Goal: Information Seeking & Learning: Learn about a topic

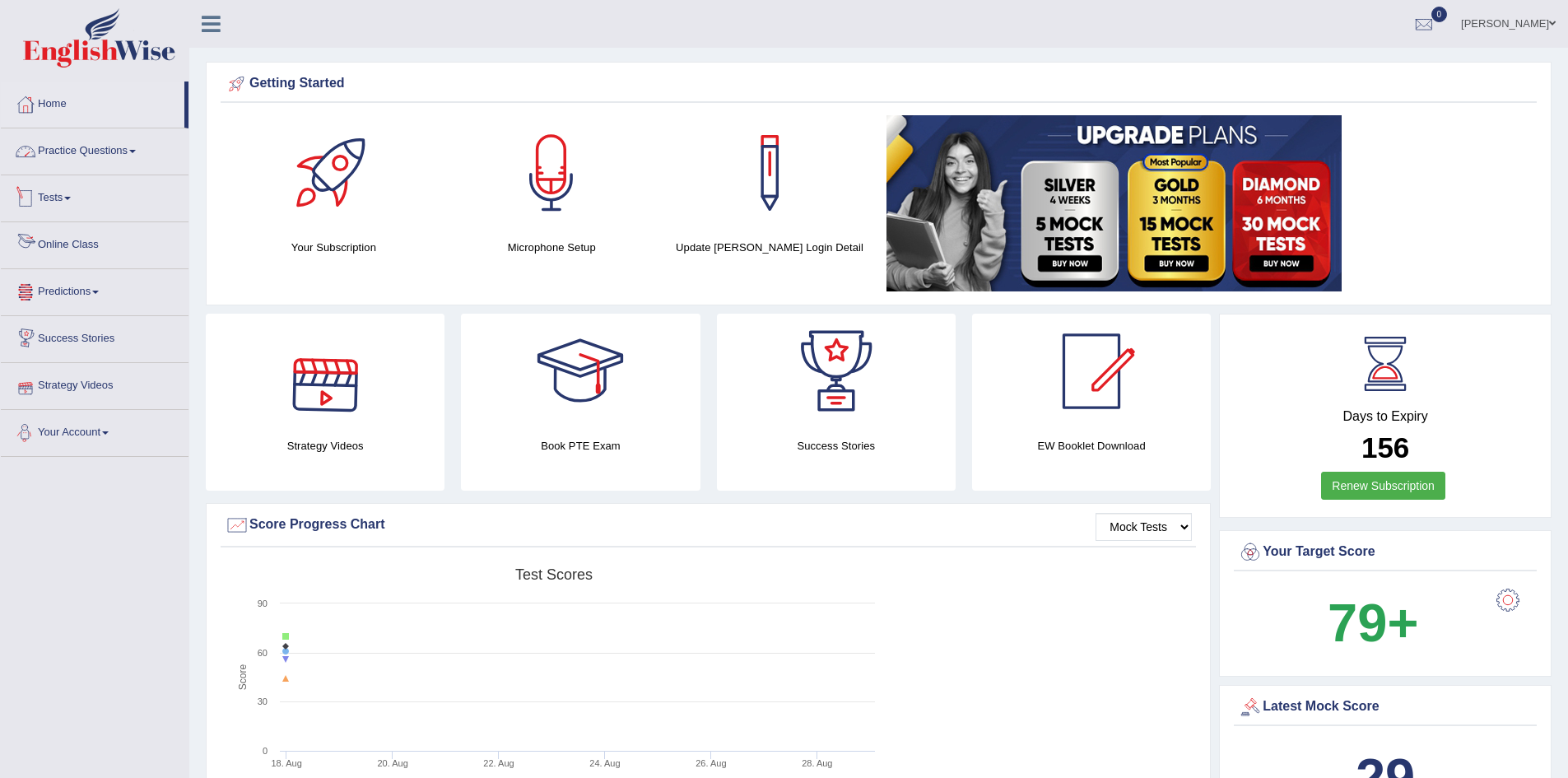
click at [137, 144] on link "Practice Questions" at bounding box center [95, 149] width 188 height 41
click at [134, 153] on link "Practice Questions" at bounding box center [95, 149] width 188 height 41
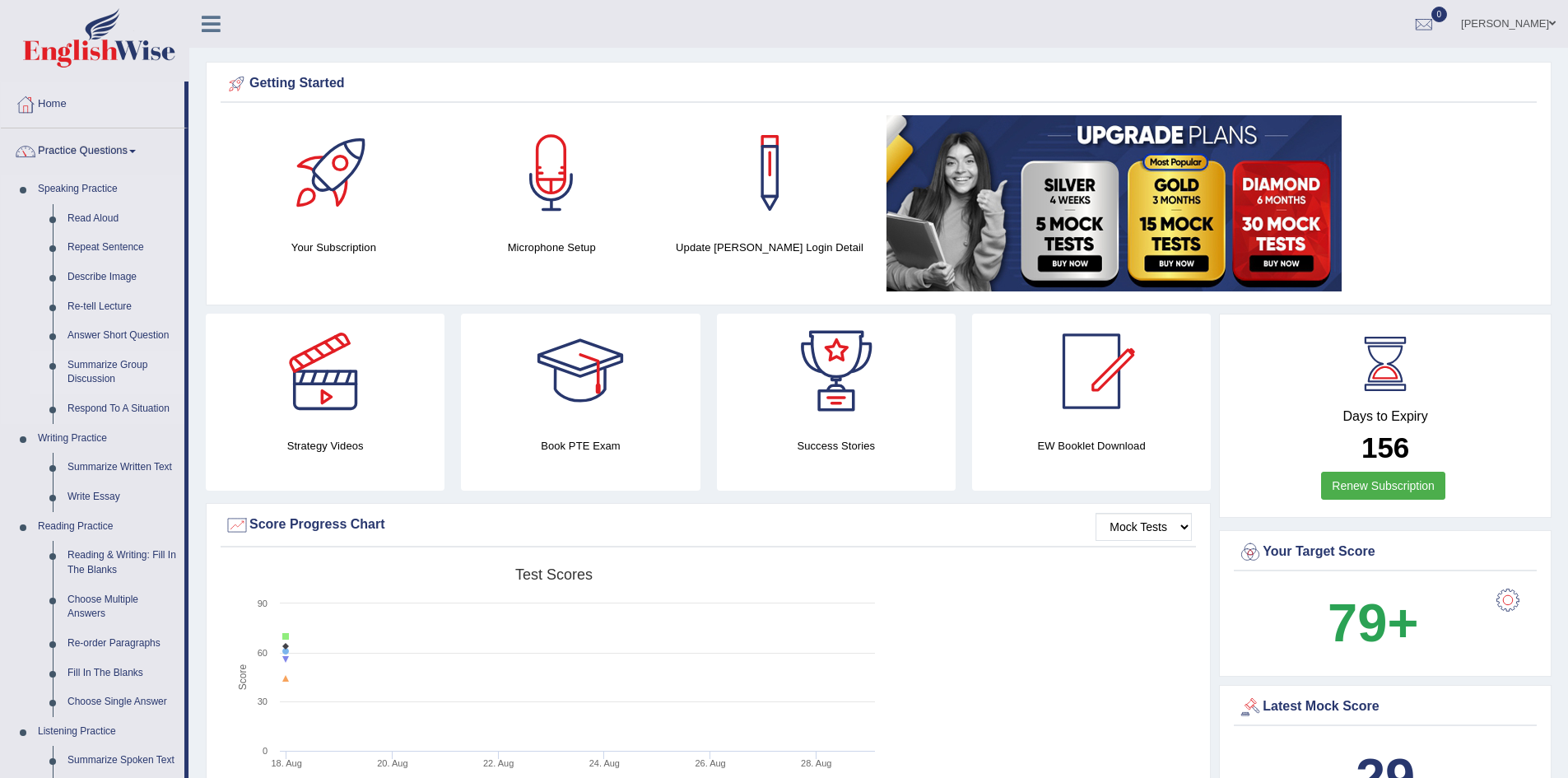
click at [117, 369] on link "Summarize Group Discussion" at bounding box center [122, 373] width 124 height 44
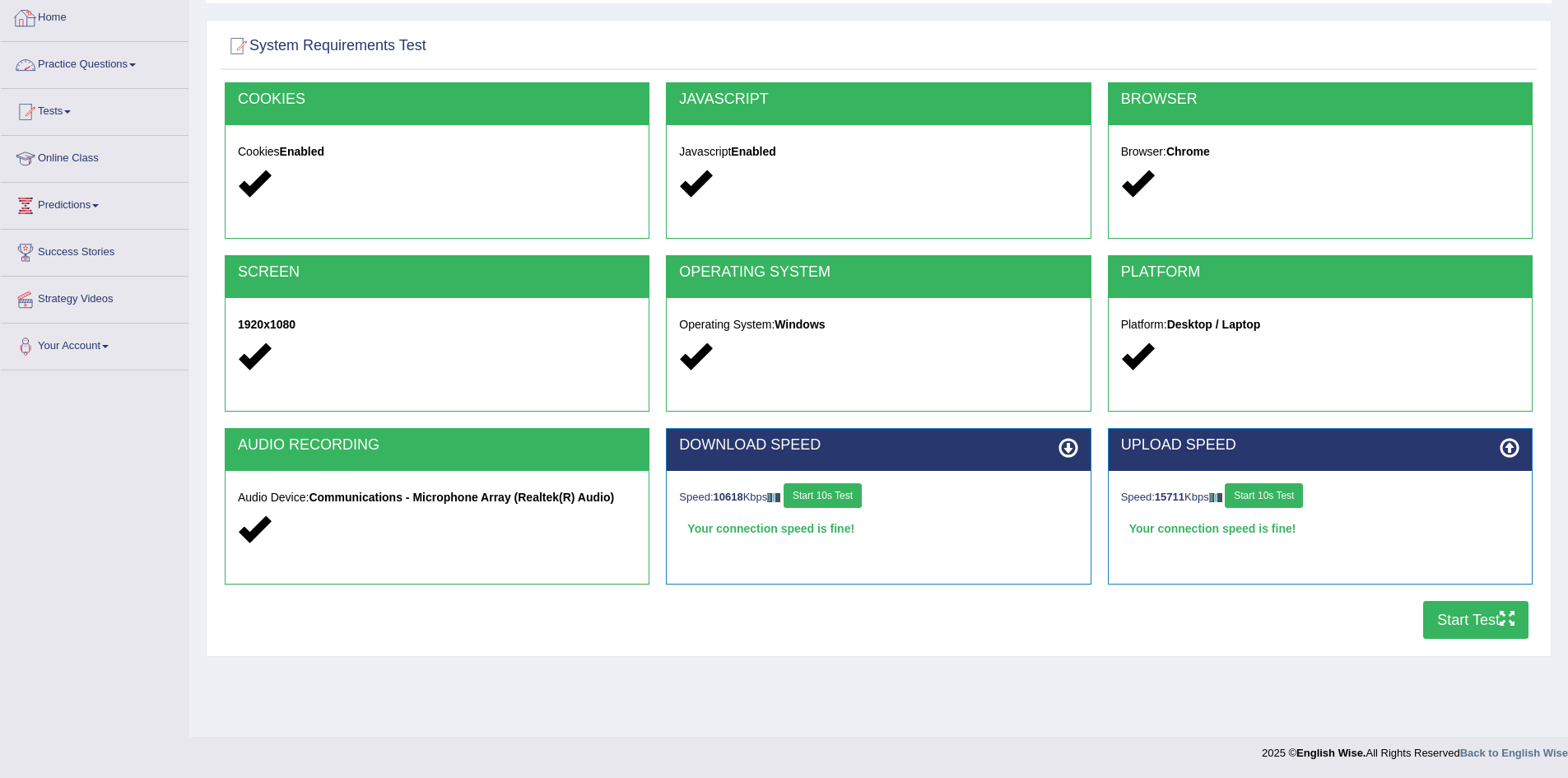
click at [44, 16] on link "Home" at bounding box center [95, 15] width 188 height 41
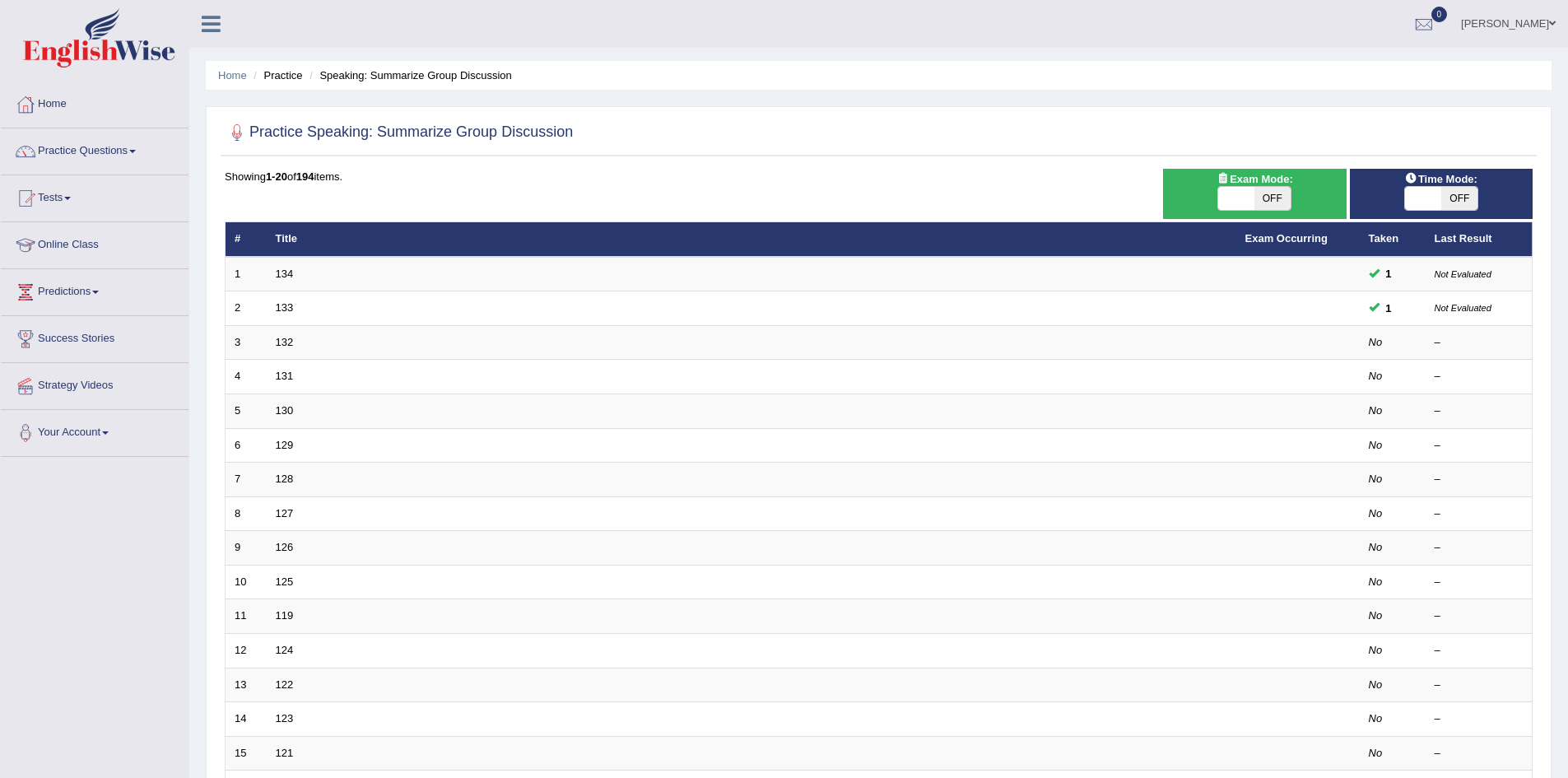
click at [1447, 200] on span "OFF" at bounding box center [1459, 198] width 36 height 23
checkbox input "true"
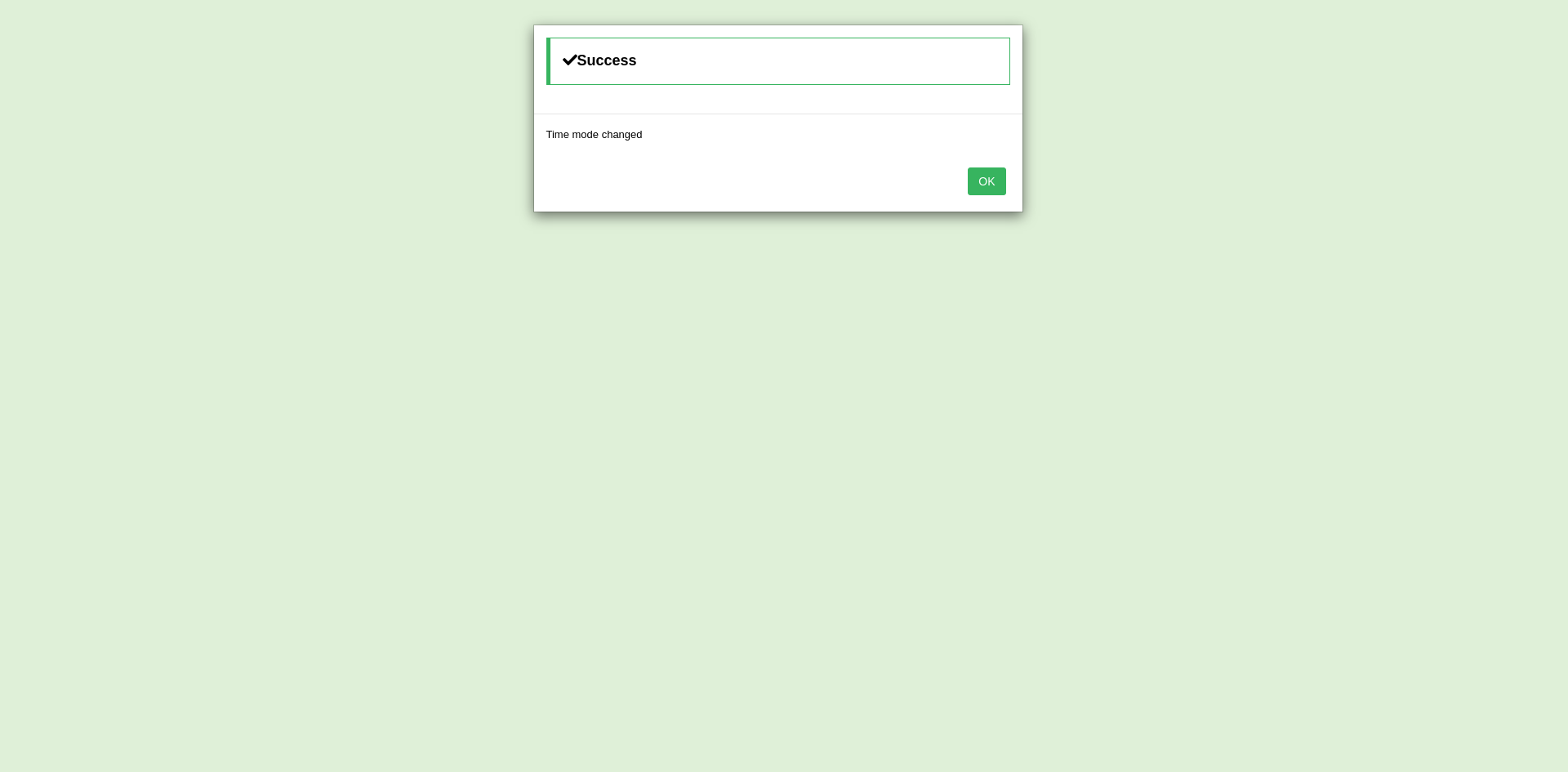
click at [993, 176] on button "OK" at bounding box center [986, 181] width 38 height 28
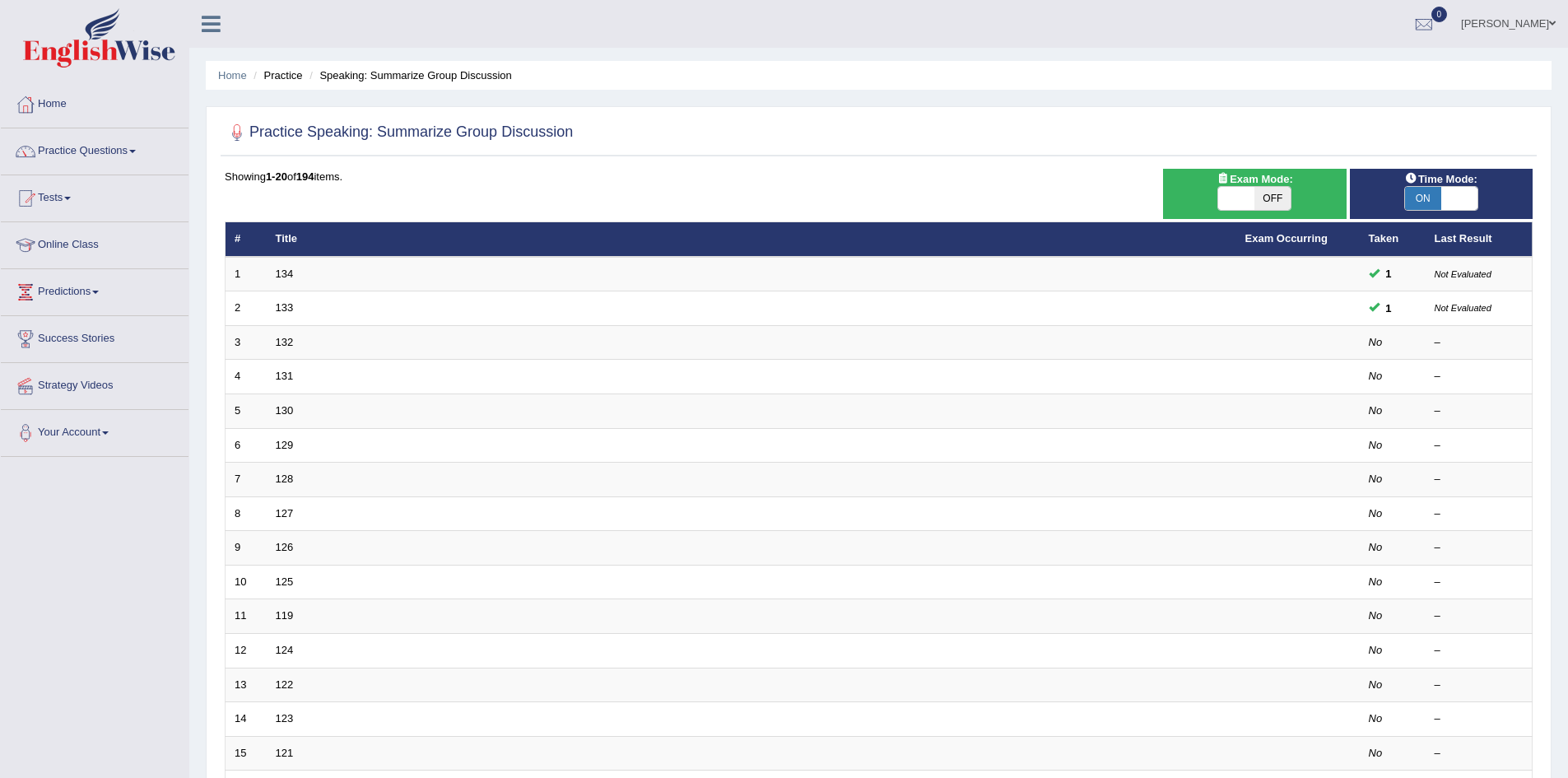
click at [1270, 196] on span "OFF" at bounding box center [1272, 198] width 36 height 23
checkbox input "true"
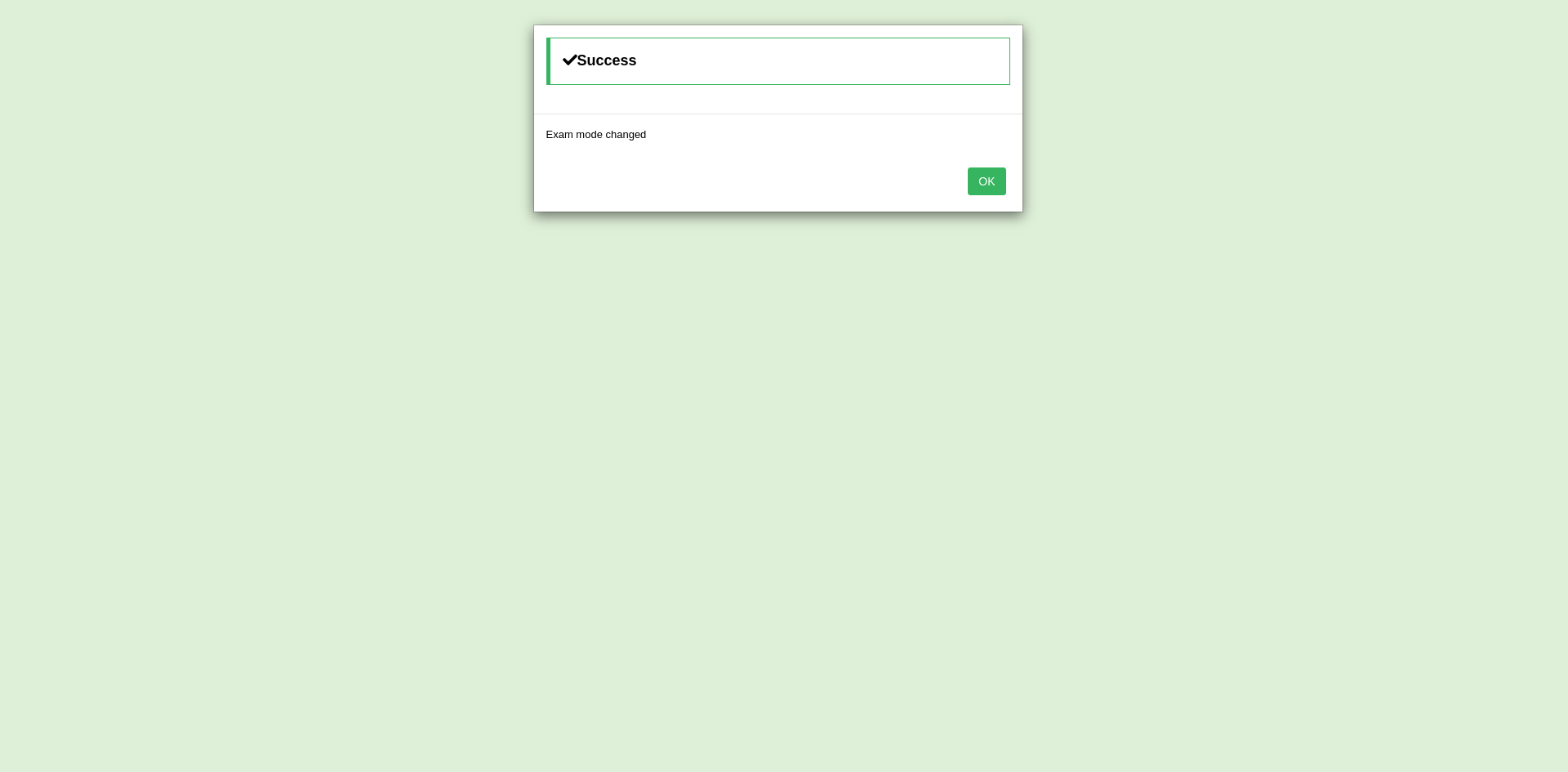
click at [981, 183] on button "OK" at bounding box center [986, 181] width 38 height 28
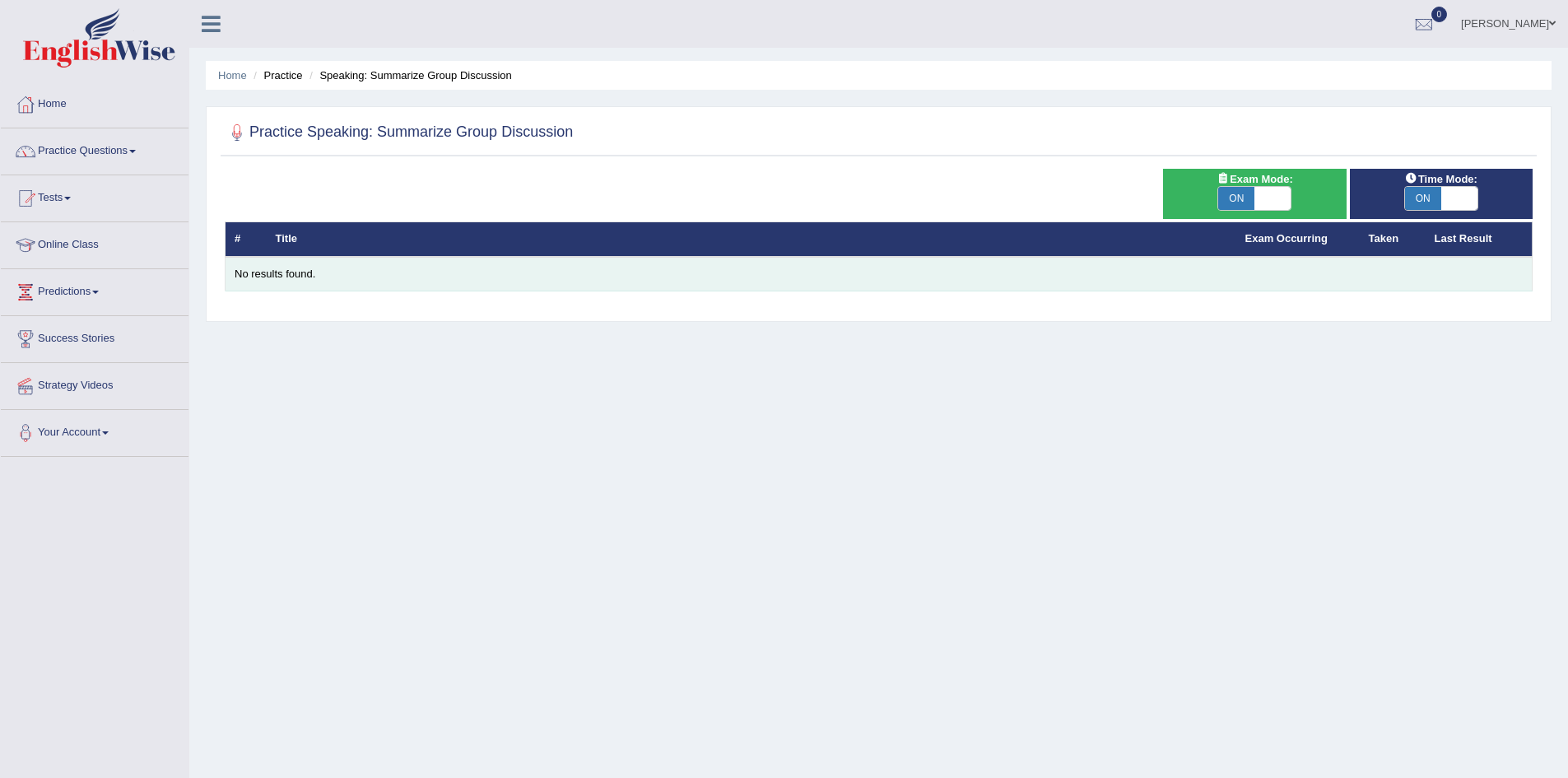
click at [531, 267] on div "No results found." at bounding box center [879, 275] width 1288 height 16
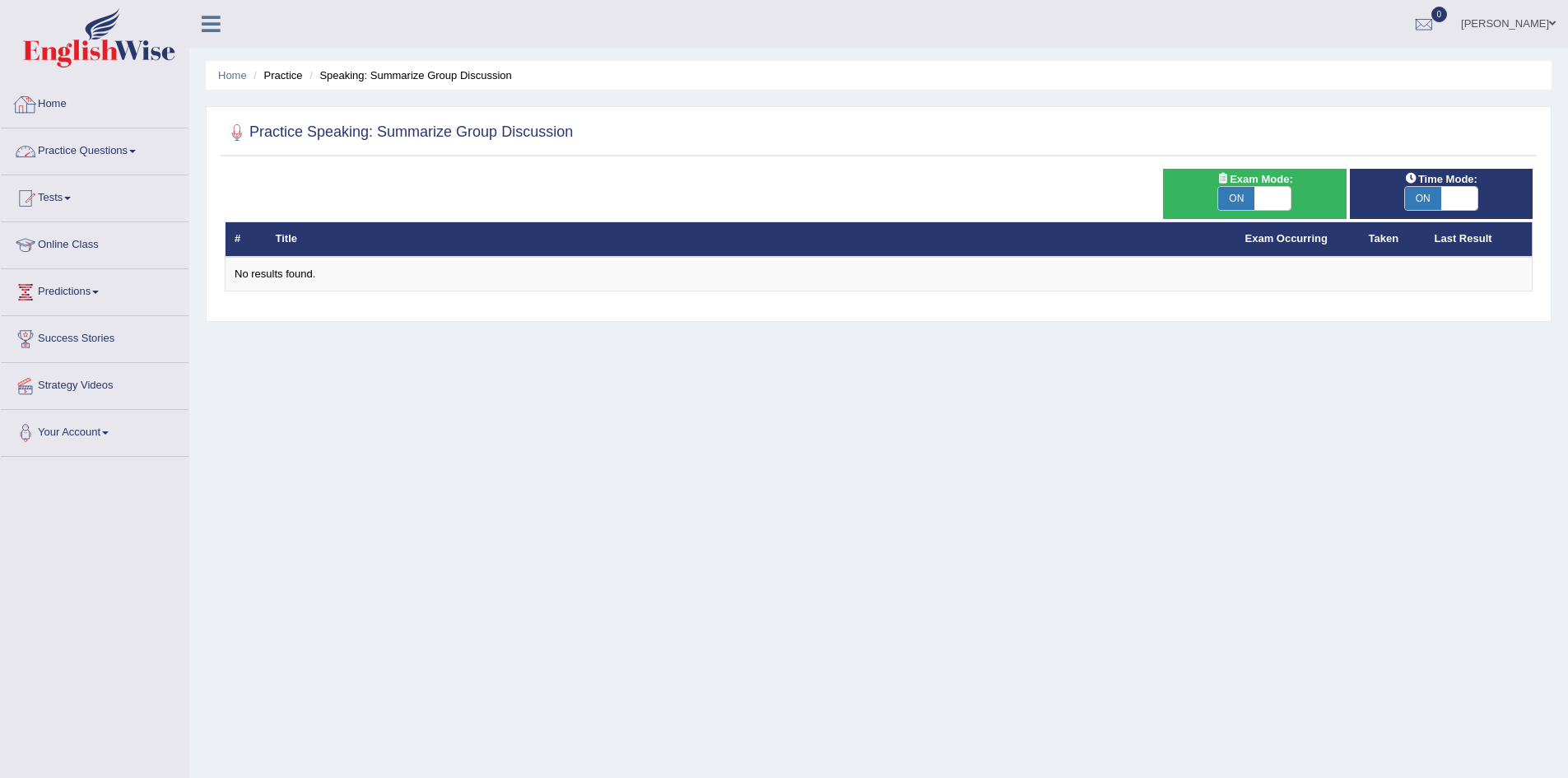
click at [146, 148] on link "Practice Questions" at bounding box center [95, 149] width 188 height 41
click at [1277, 241] on link "Exam Occurring" at bounding box center [1286, 238] width 82 height 13
click at [1255, 194] on span at bounding box center [1272, 198] width 36 height 23
checkbox input "false"
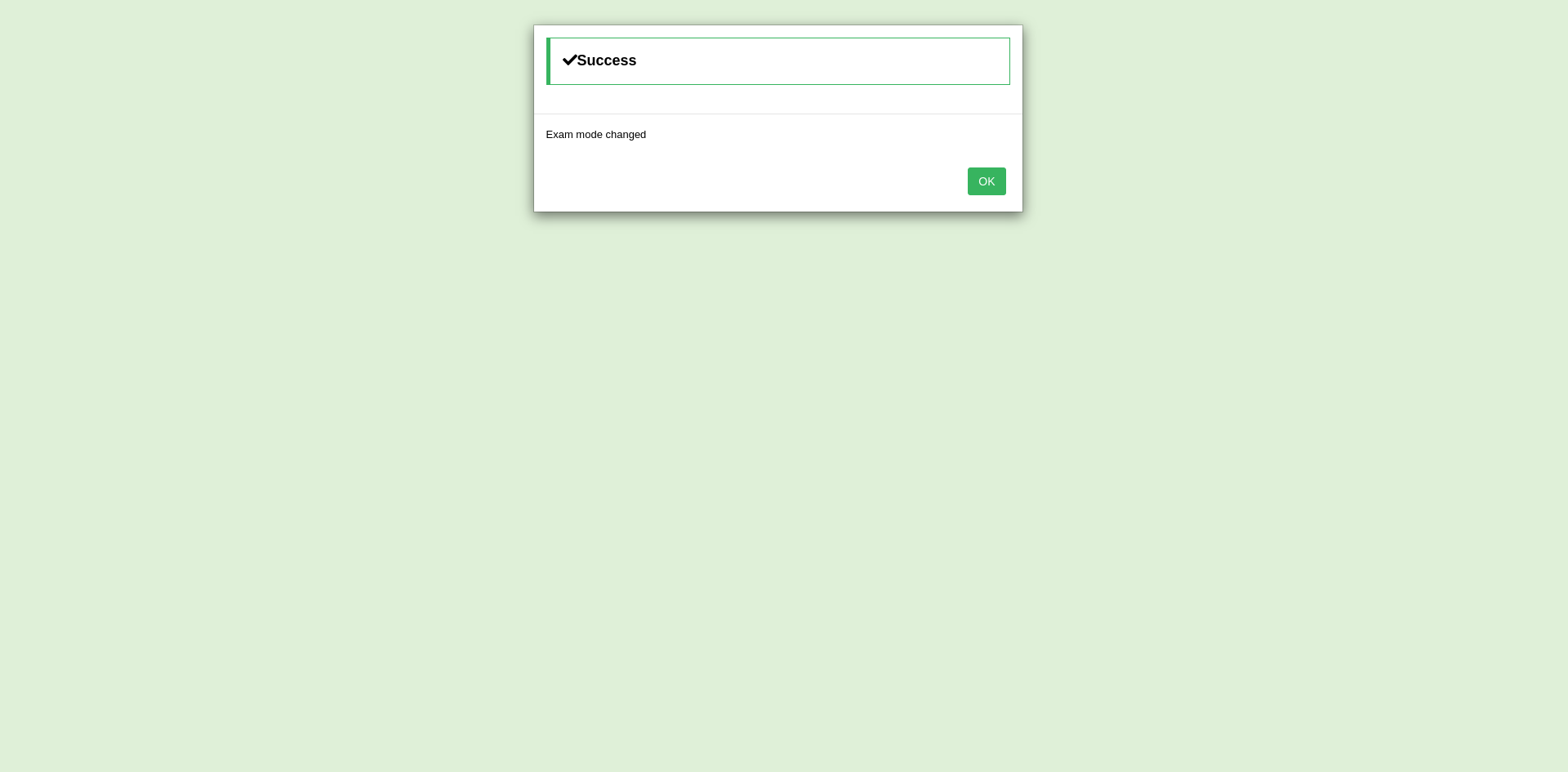
click at [988, 180] on button "OK" at bounding box center [986, 181] width 38 height 28
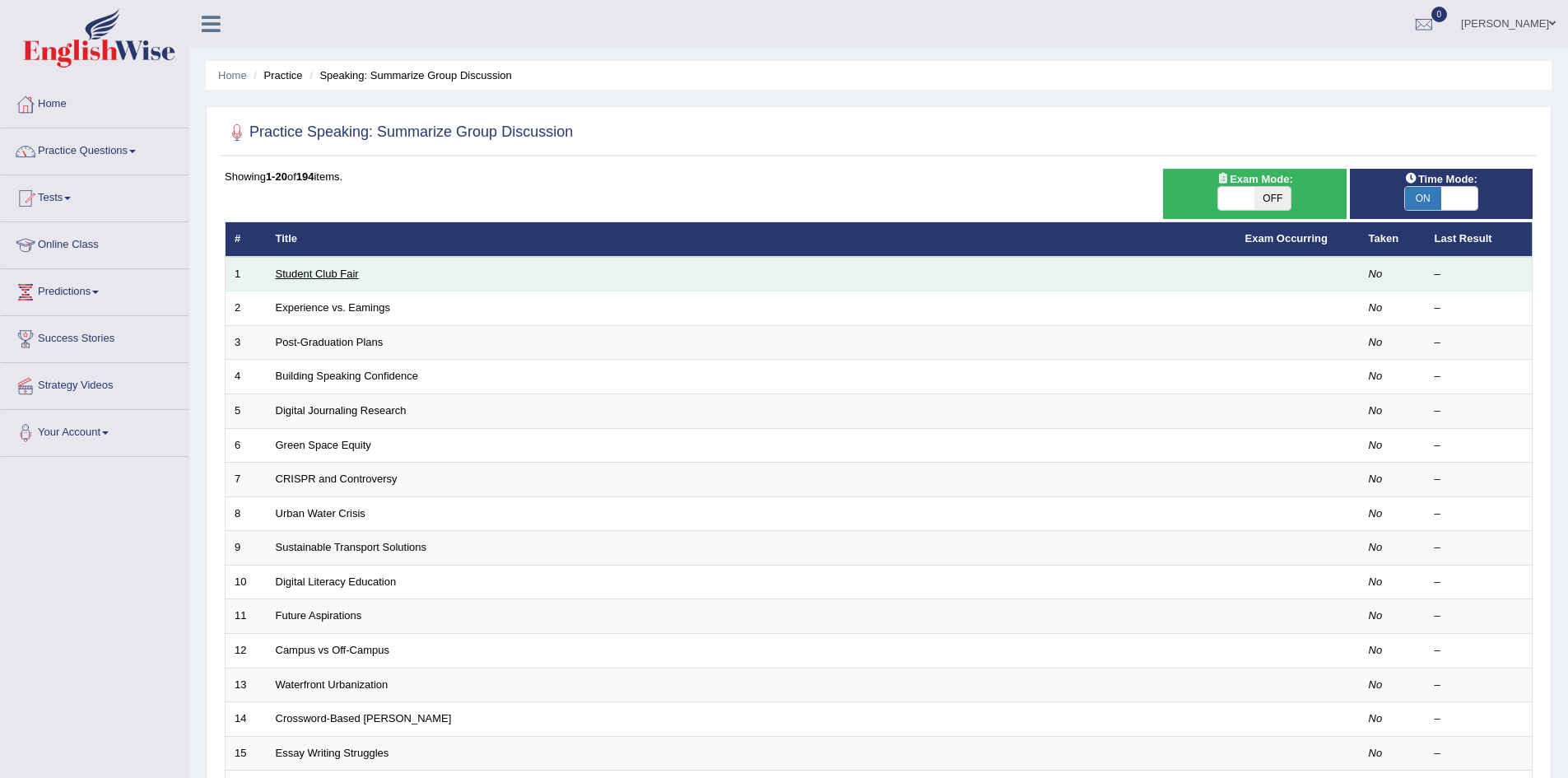
click at [327, 274] on link "Student Club Fair" at bounding box center [317, 274] width 83 height 13
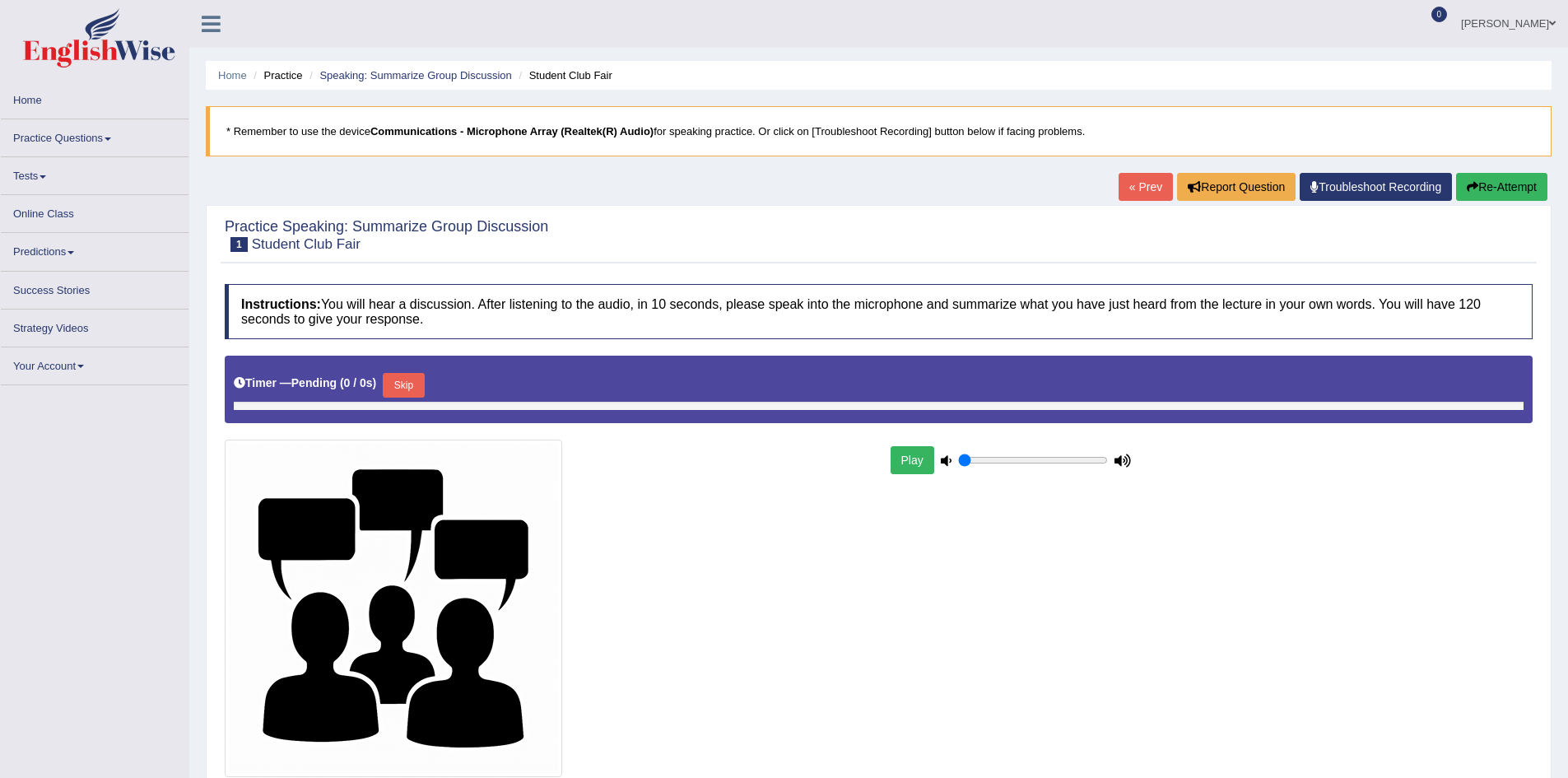
type input "0.05"
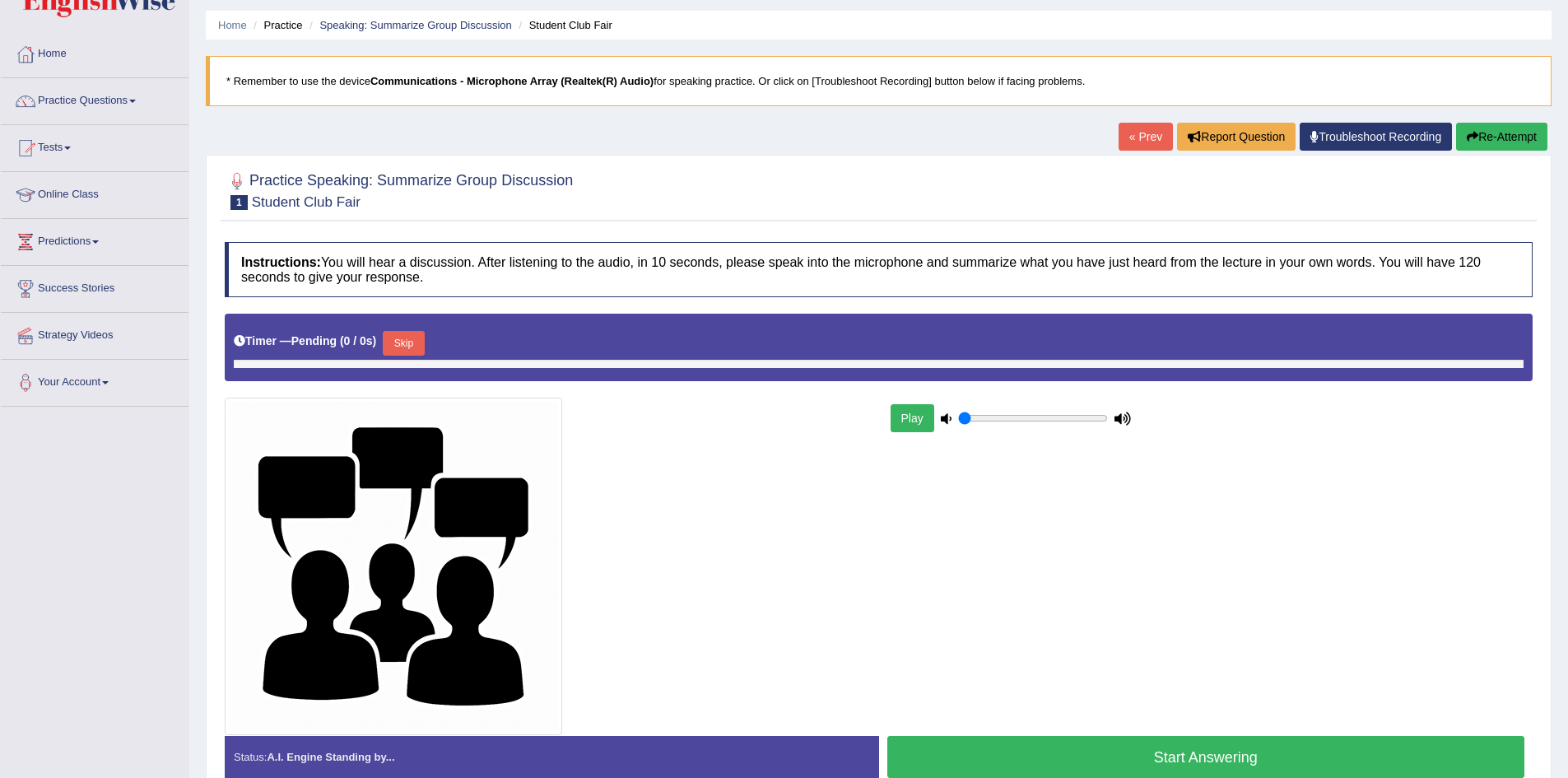
scroll to position [135, 0]
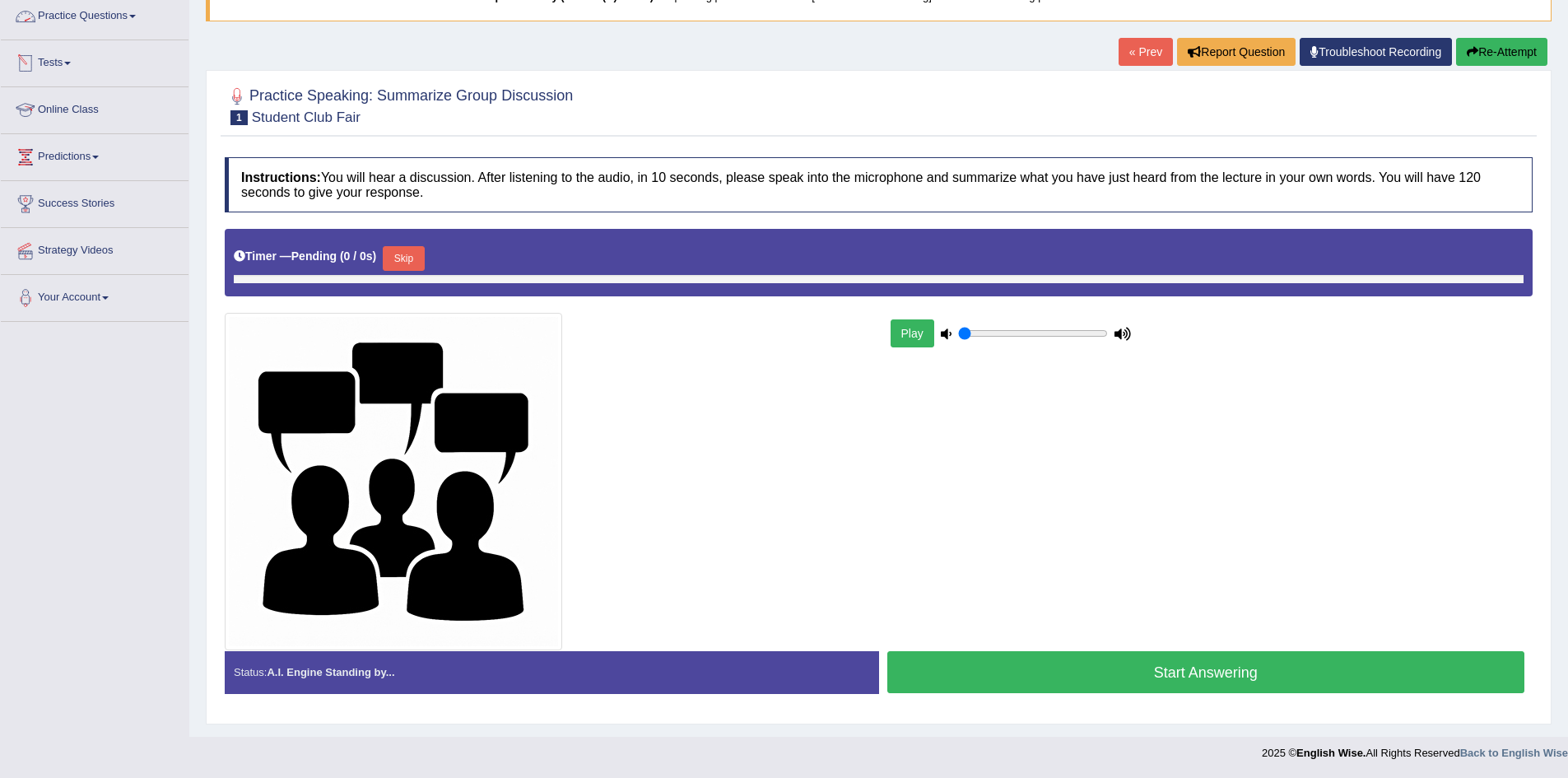
click at [97, 49] on link "Tests" at bounding box center [95, 61] width 188 height 41
click at [131, 16] on link "Practice Questions" at bounding box center [95, 14] width 188 height 41
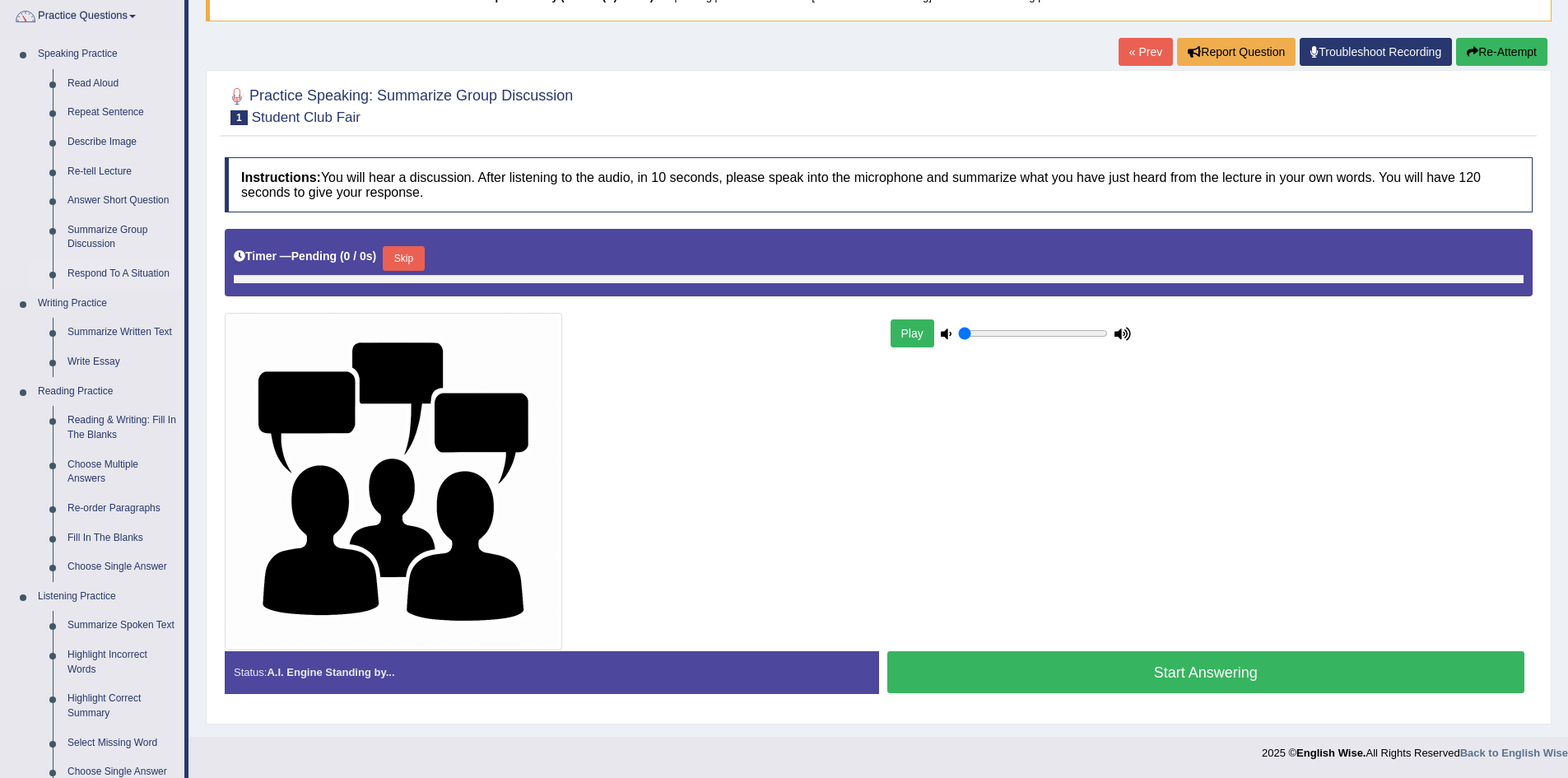
click at [106, 270] on link "Respond To A Situation" at bounding box center [122, 274] width 124 height 30
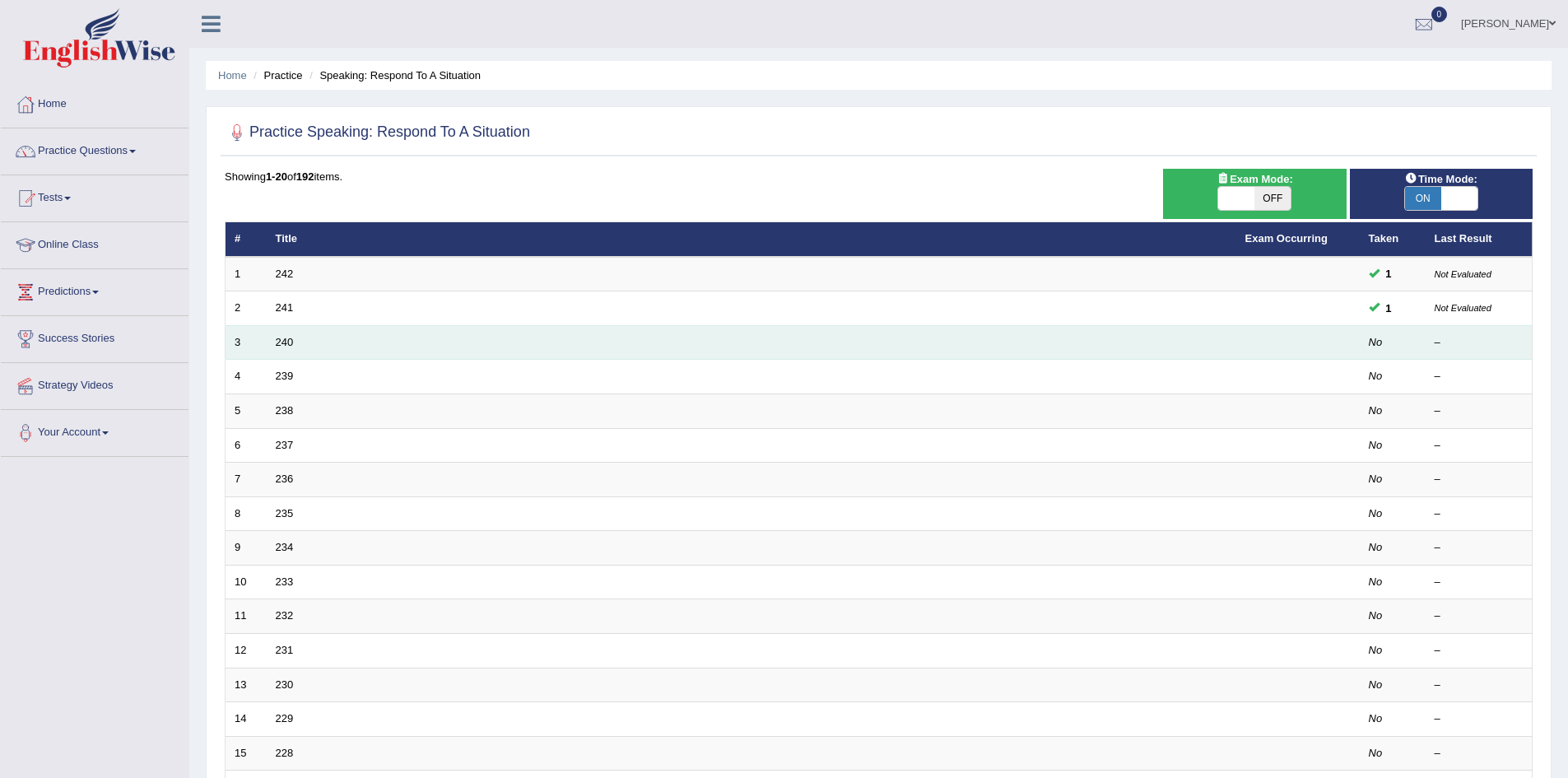
click at [1338, 335] on td at bounding box center [1298, 342] width 123 height 35
click at [283, 340] on link "240" at bounding box center [284, 342] width 18 height 13
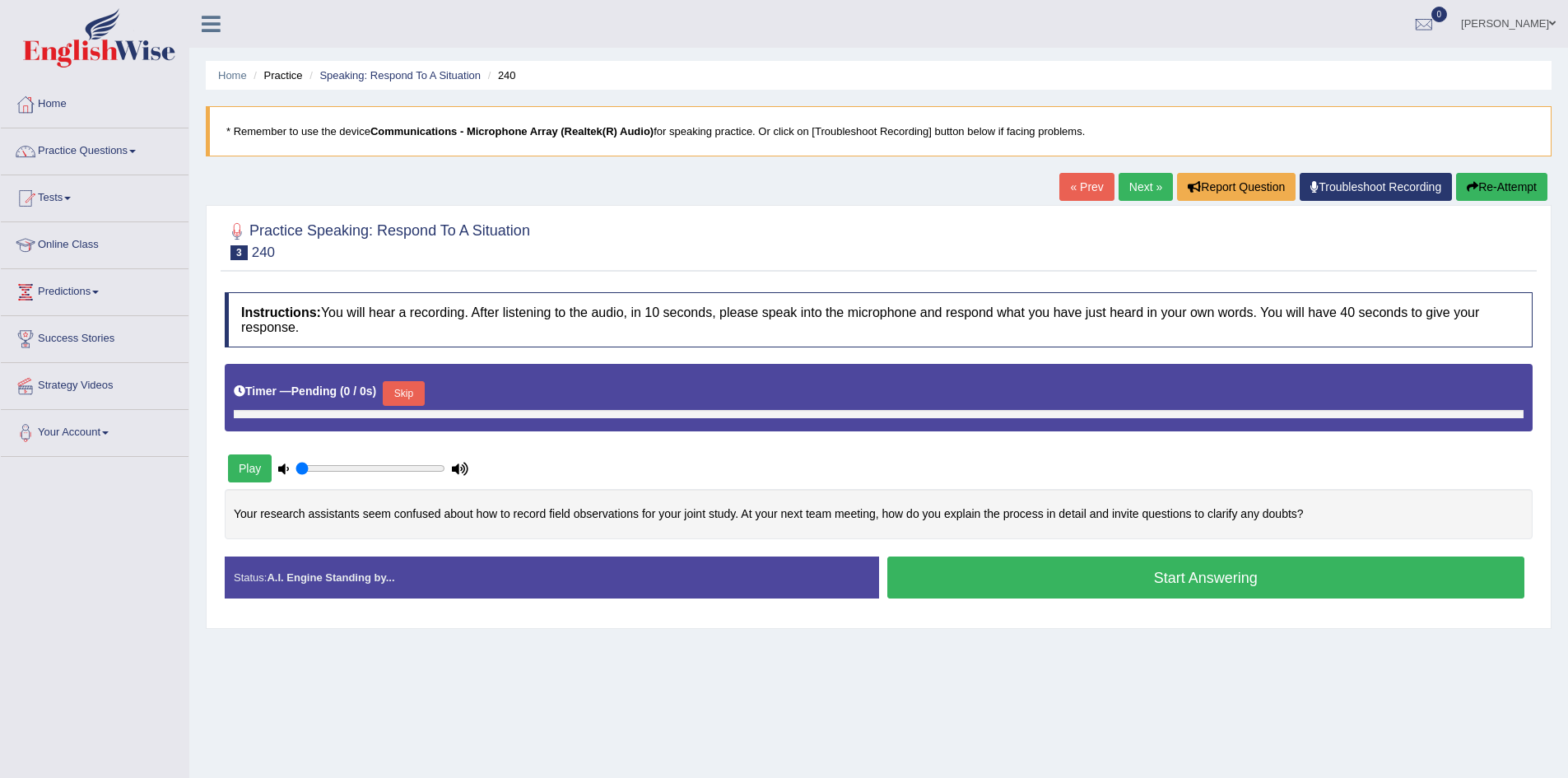
click at [409, 394] on button "Skip" at bounding box center [403, 393] width 41 height 24
click at [411, 394] on button "Skip" at bounding box center [403, 393] width 41 height 24
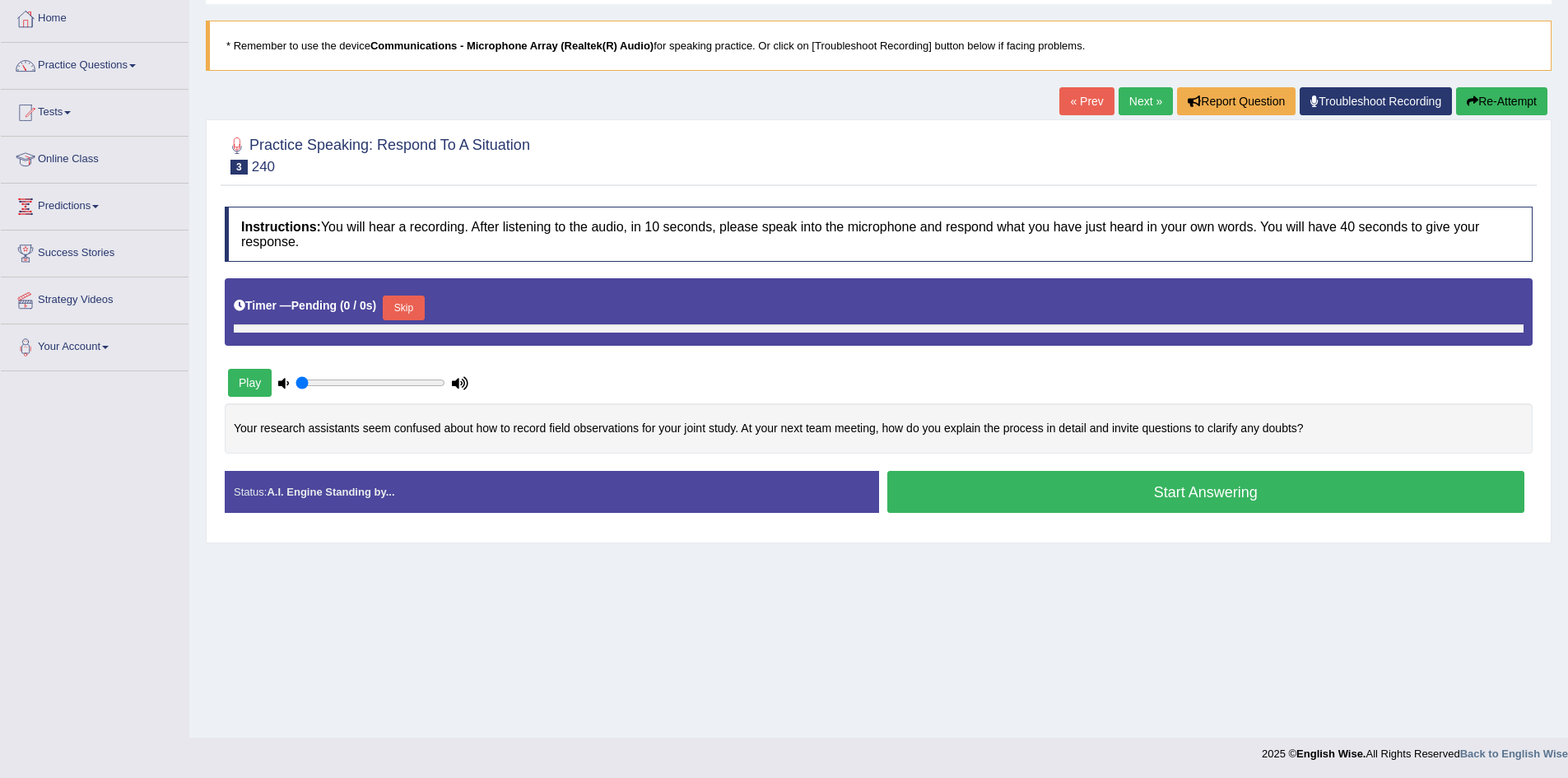
scroll to position [86, 0]
click at [251, 385] on button "Play" at bounding box center [250, 382] width 44 height 28
click at [98, 61] on link "Practice Questions" at bounding box center [95, 63] width 188 height 41
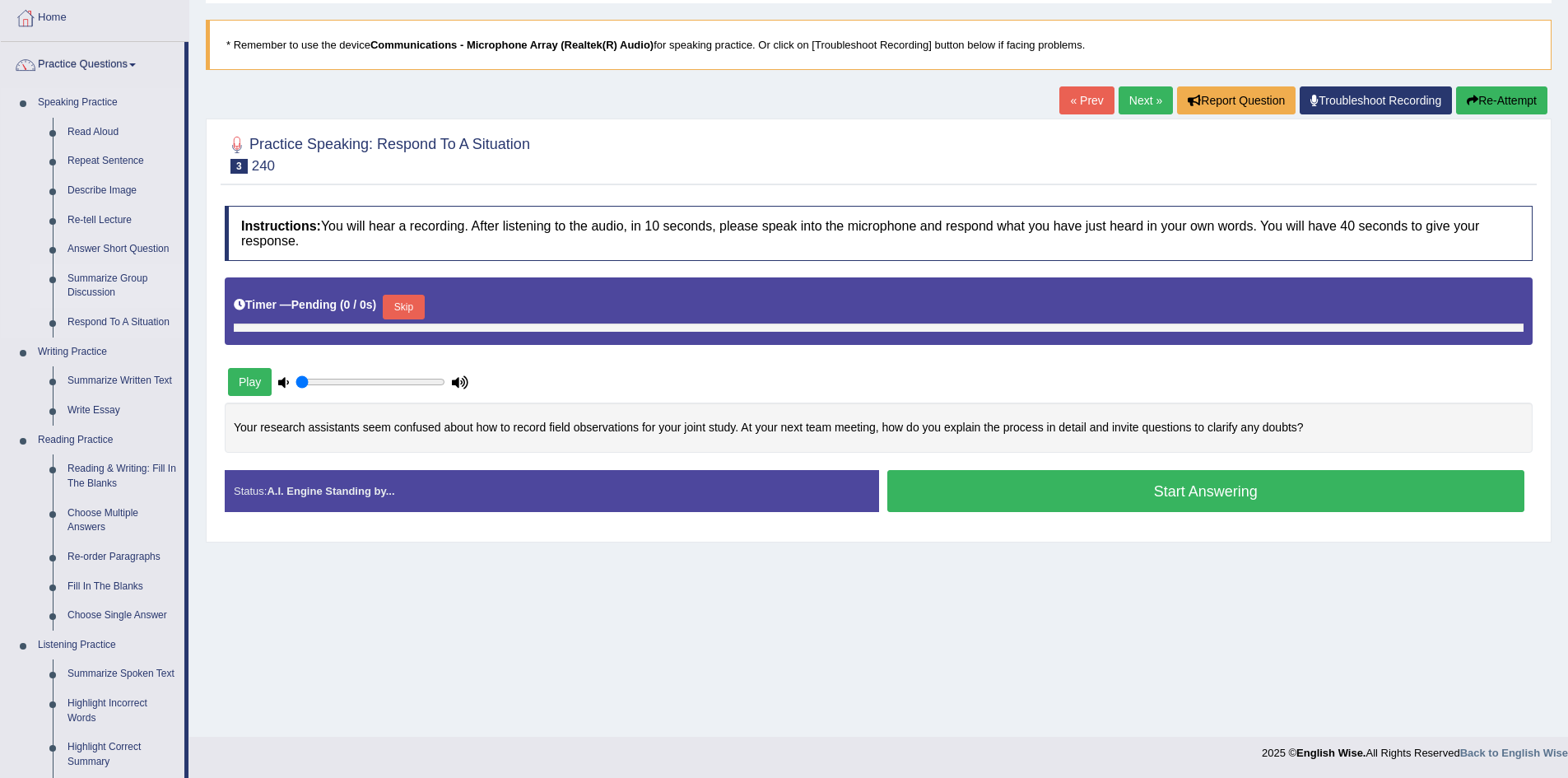
click at [112, 280] on link "Summarize Group Discussion" at bounding box center [122, 286] width 124 height 44
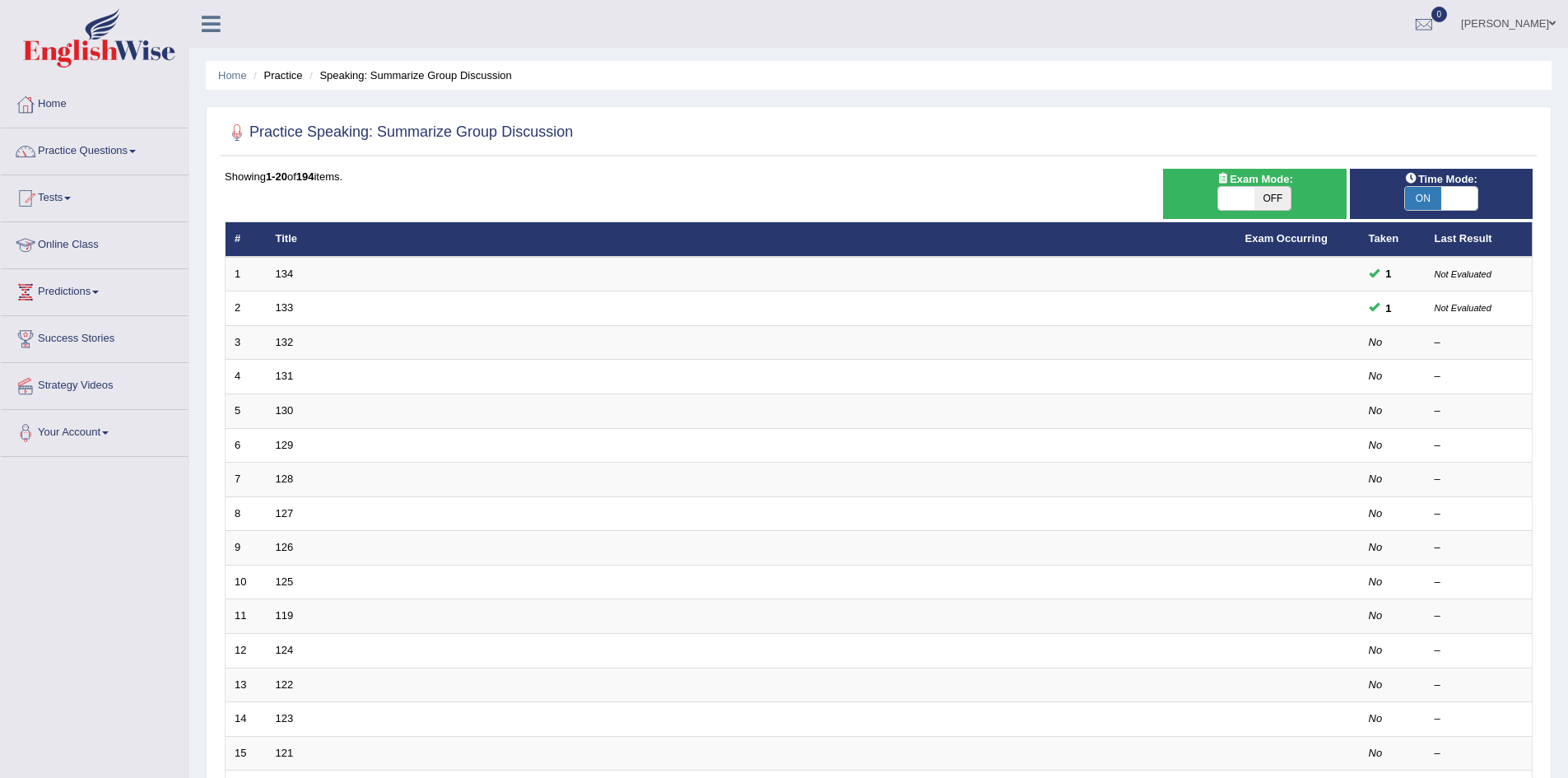
click at [1259, 193] on span "OFF" at bounding box center [1272, 198] width 36 height 23
checkbox input "true"
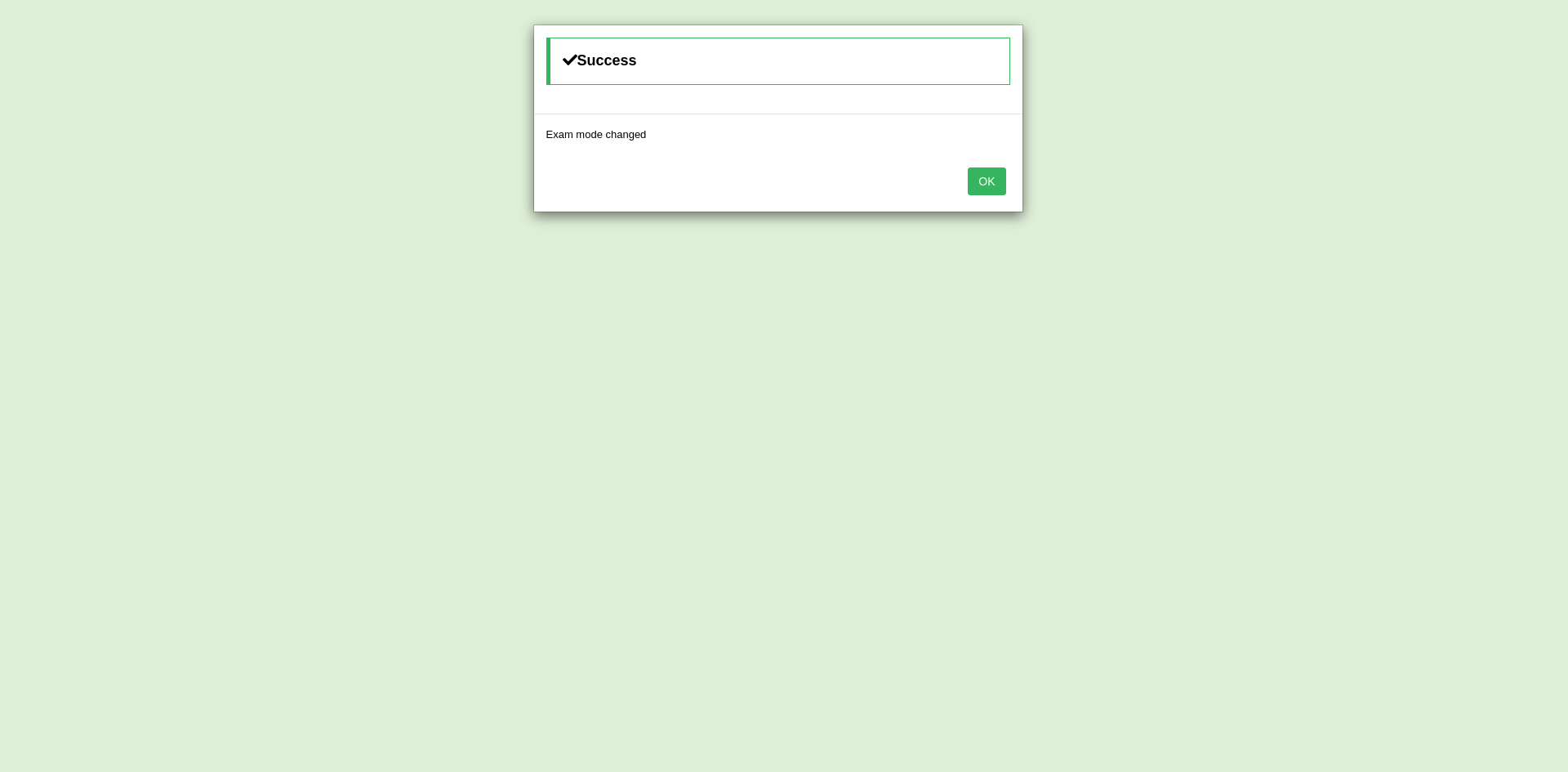
click at [996, 188] on button "OK" at bounding box center [986, 181] width 38 height 28
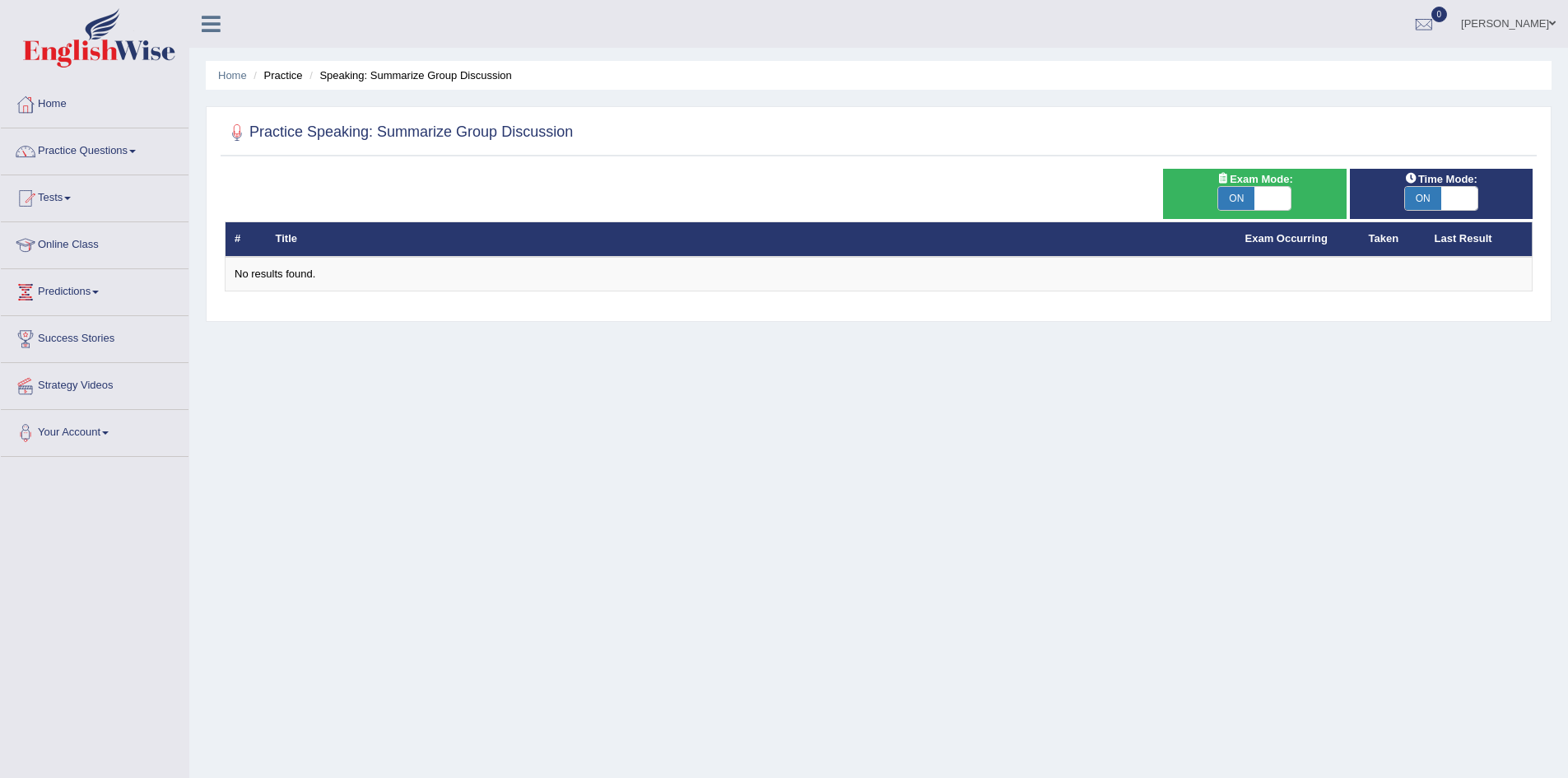
click at [1462, 200] on span at bounding box center [1459, 198] width 36 height 23
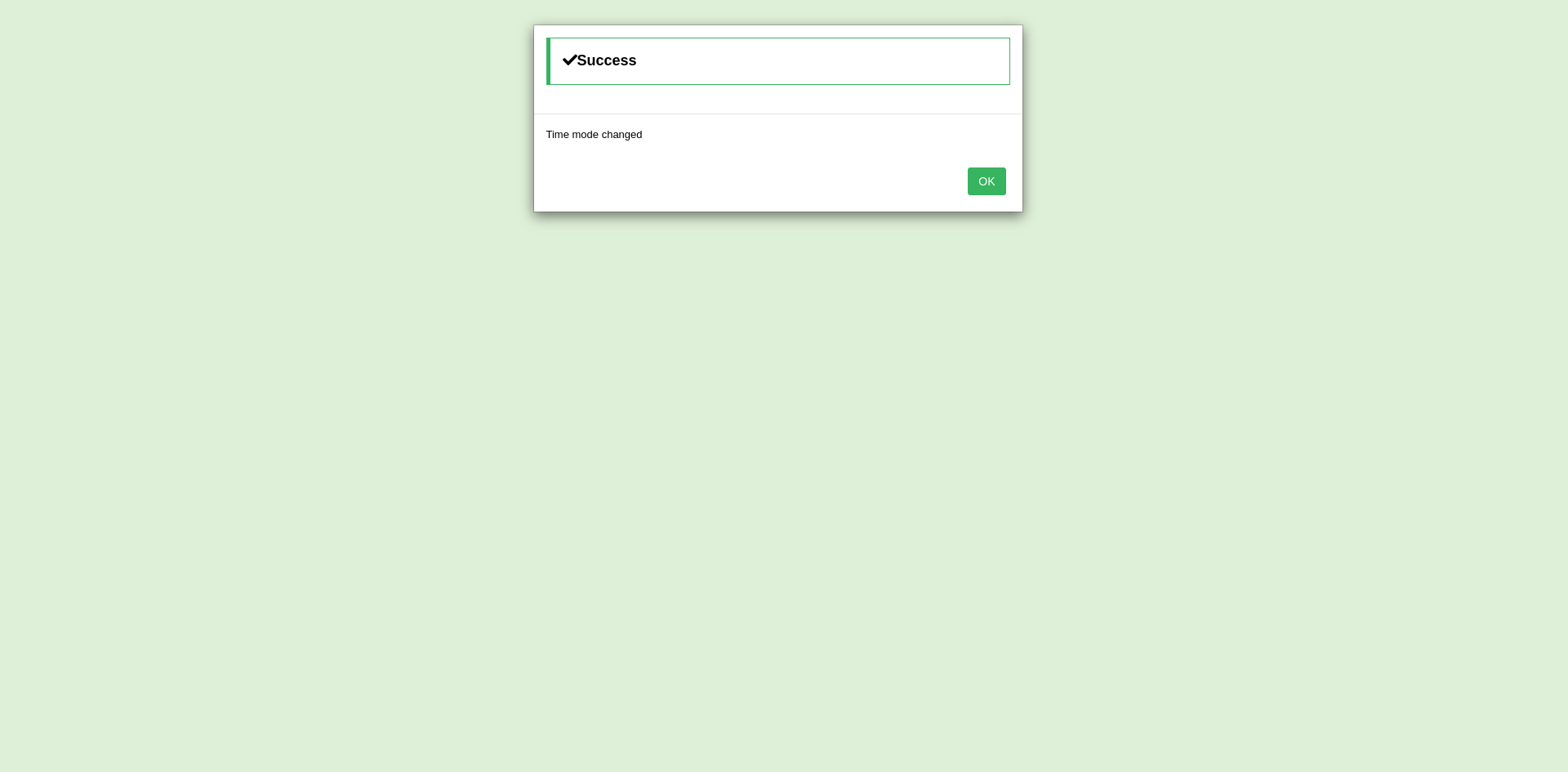
click at [987, 174] on button "OK" at bounding box center [986, 181] width 38 height 28
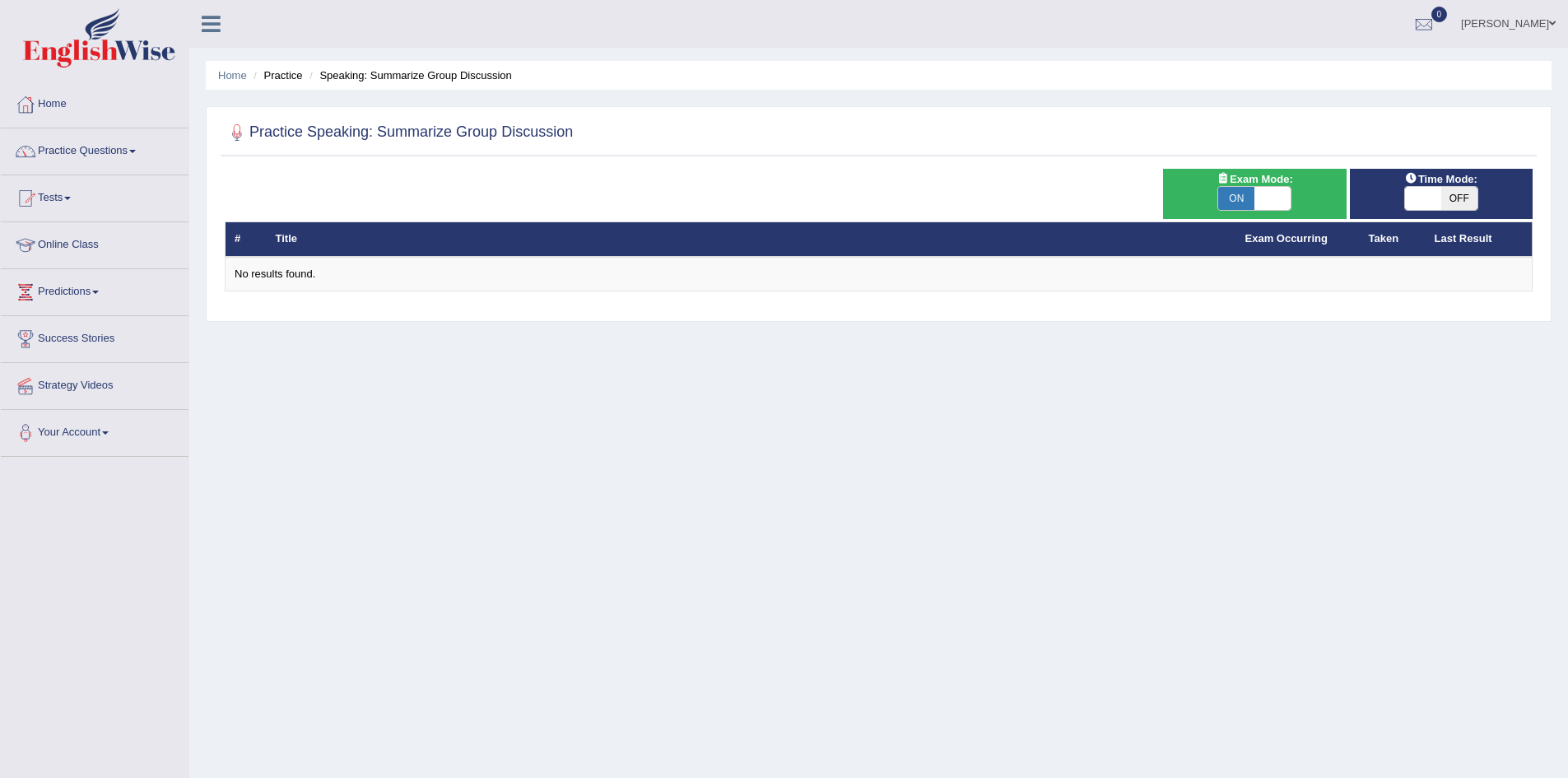
click at [1429, 194] on span at bounding box center [1423, 198] width 36 height 23
click at [1448, 196] on span "OFF" at bounding box center [1459, 198] width 36 height 23
checkbox input "true"
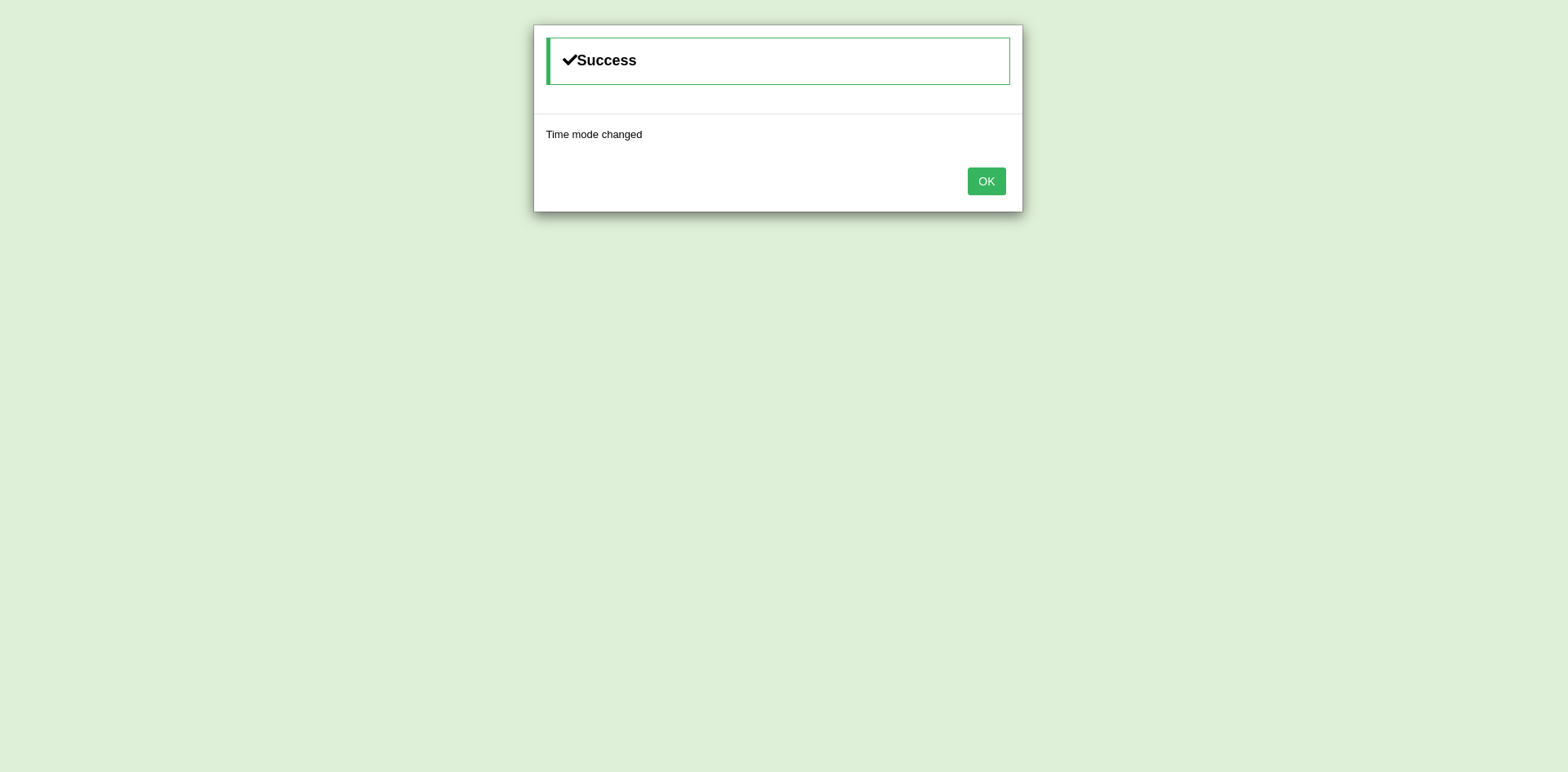
click at [986, 188] on button "OK" at bounding box center [986, 181] width 38 height 28
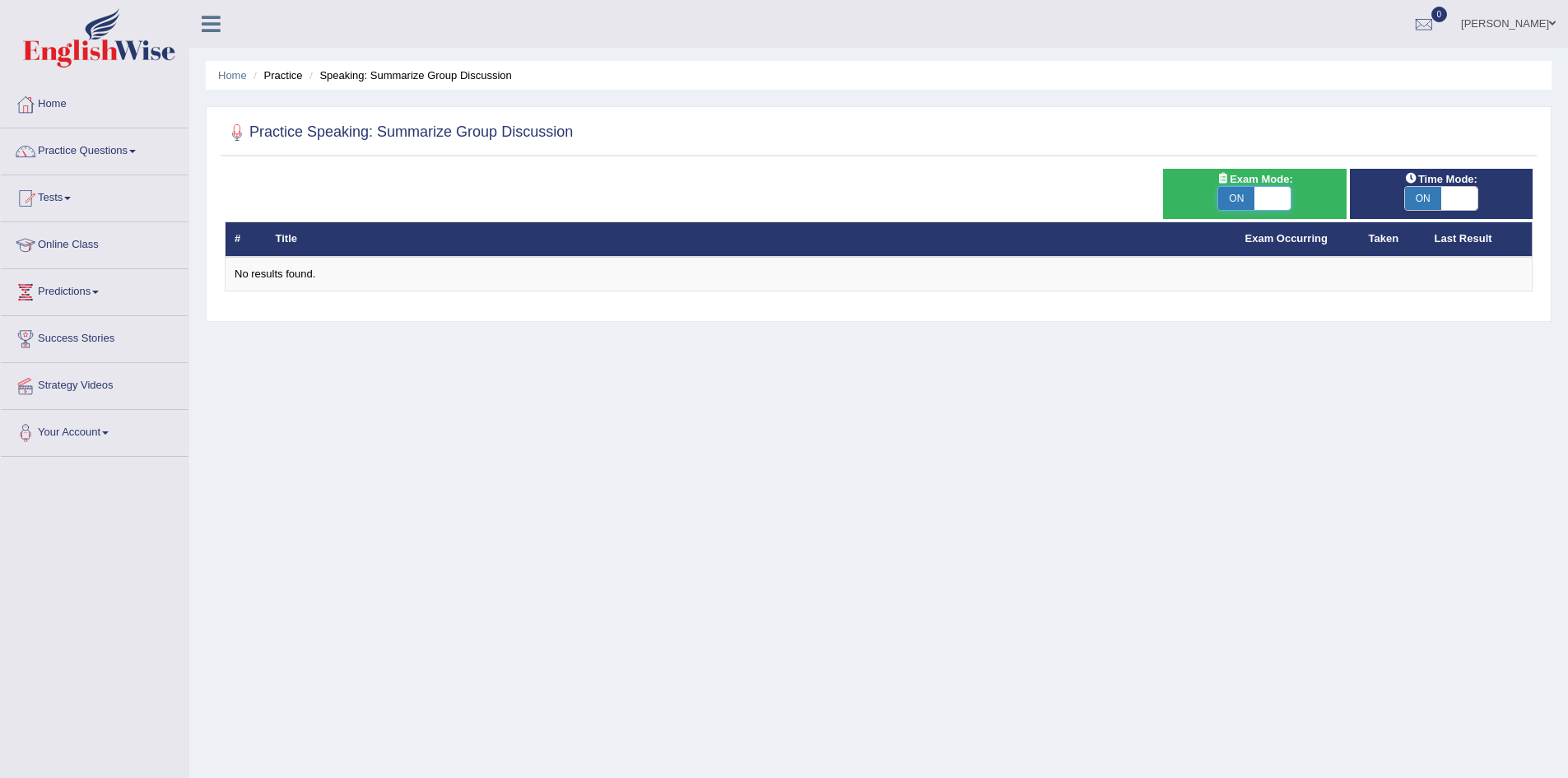
click at [1261, 197] on span at bounding box center [1272, 198] width 36 height 23
checkbox input "false"
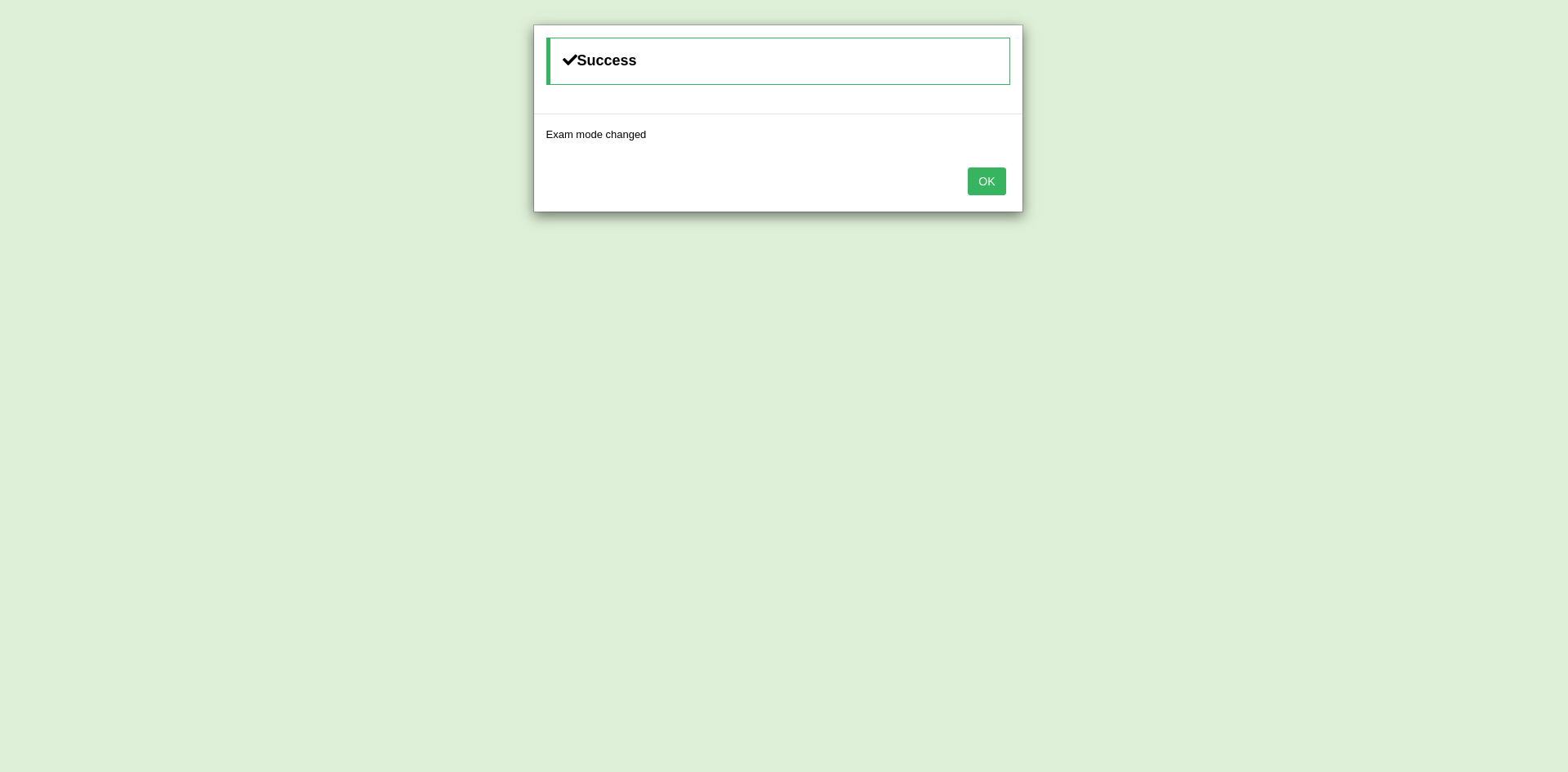
click at [987, 187] on button "OK" at bounding box center [986, 181] width 38 height 28
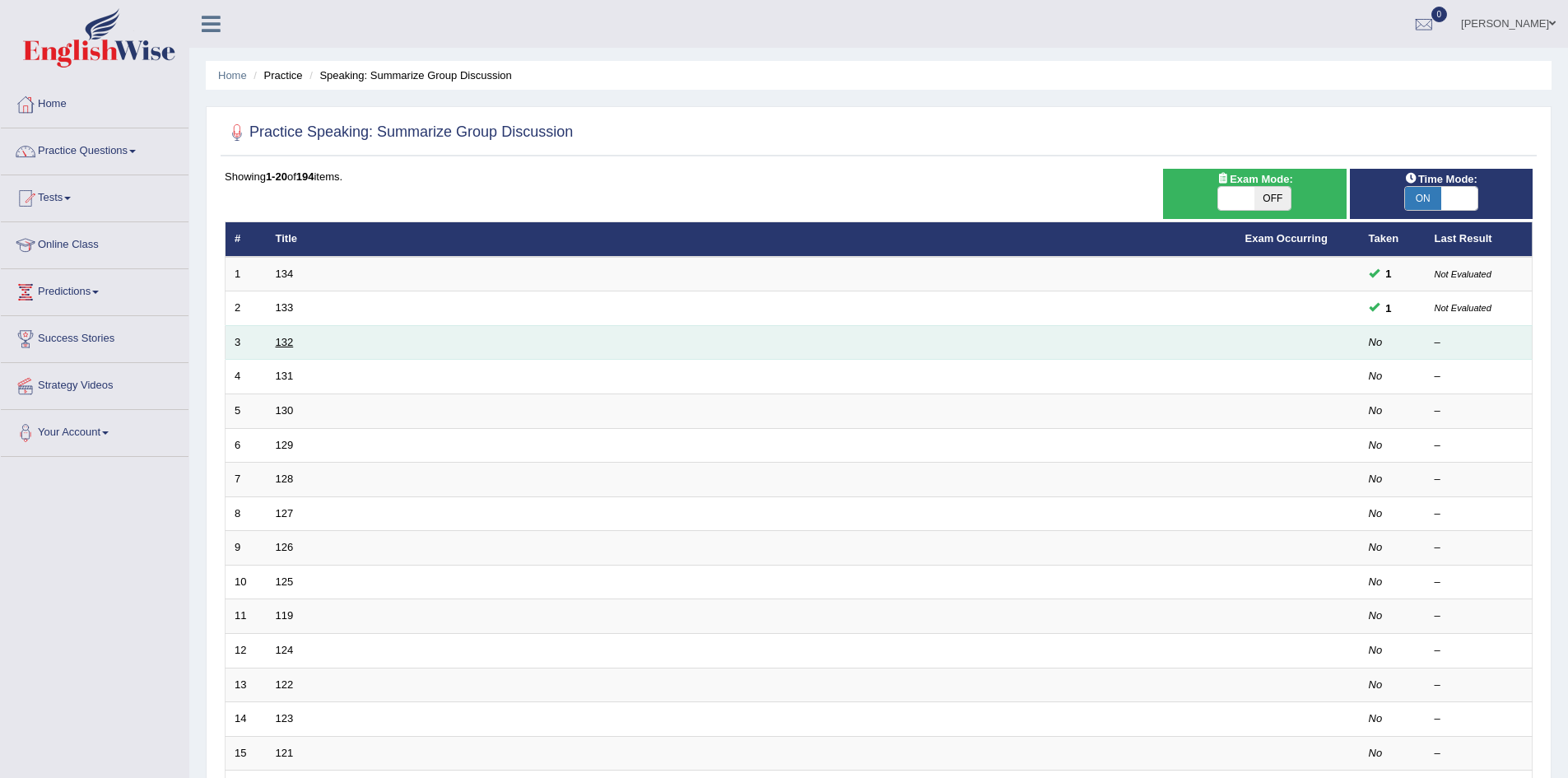
click at [286, 339] on link "132" at bounding box center [284, 342] width 18 height 13
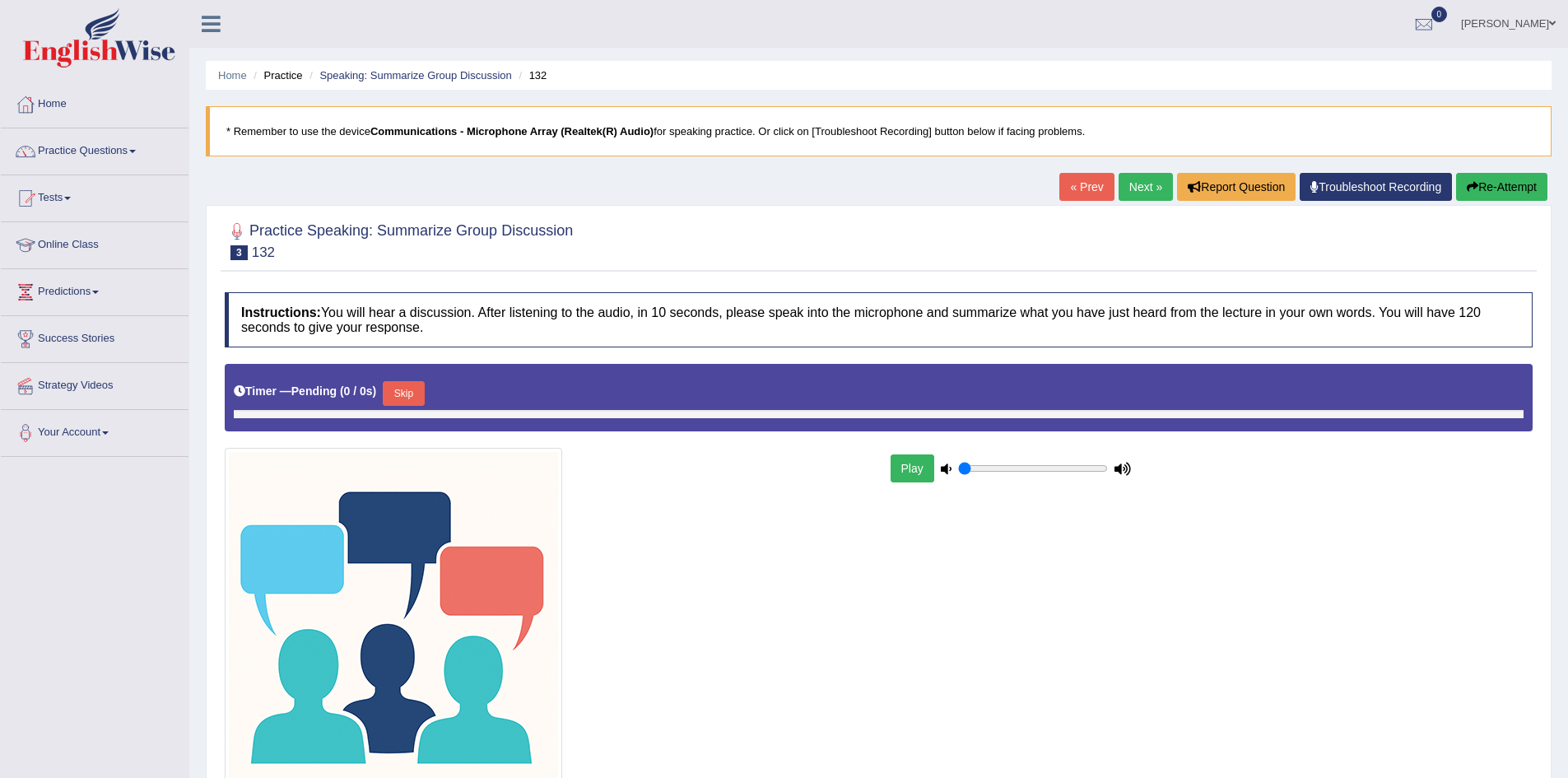
click at [918, 465] on button "Play" at bounding box center [912, 468] width 44 height 28
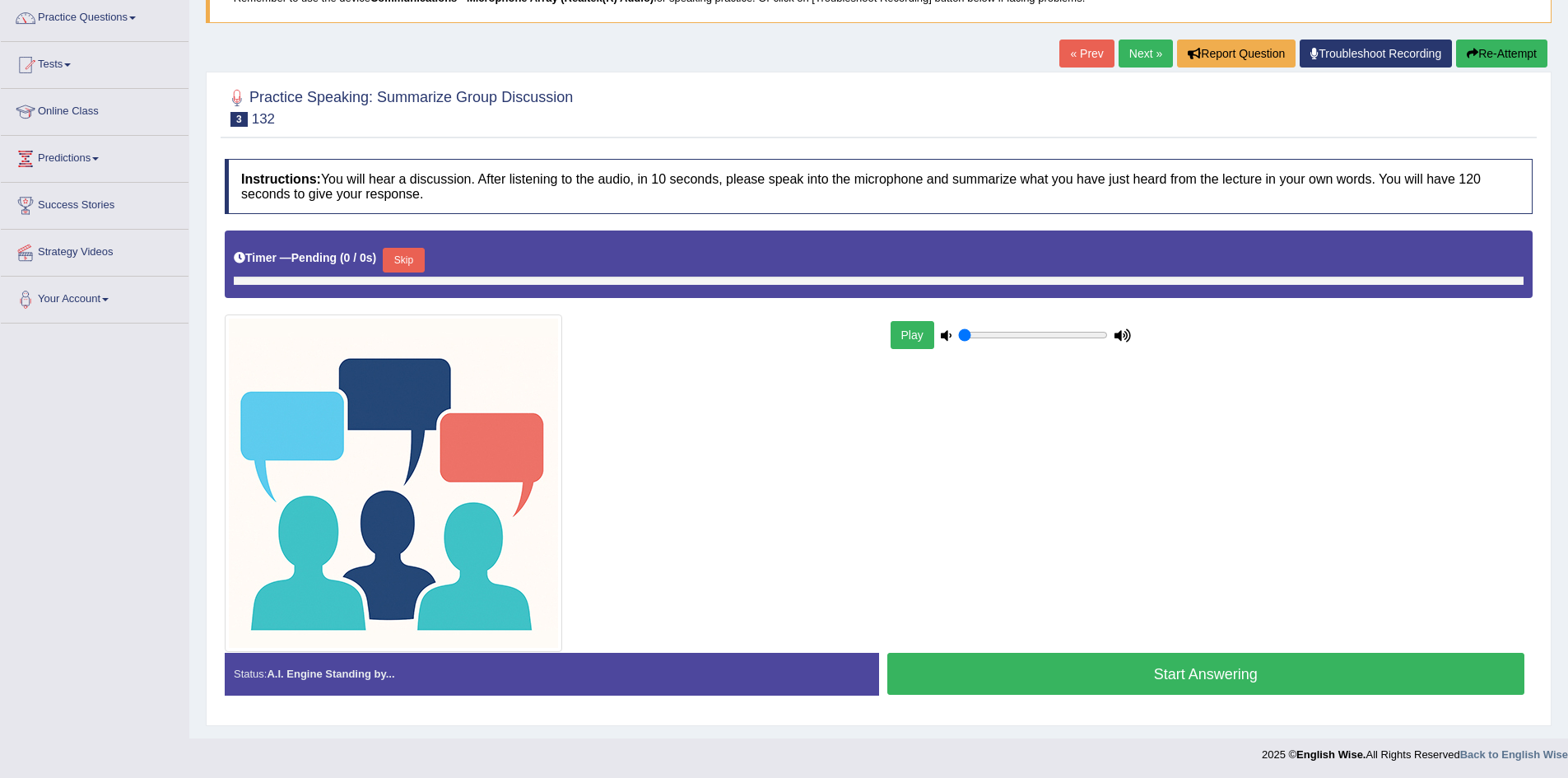
scroll to position [135, 0]
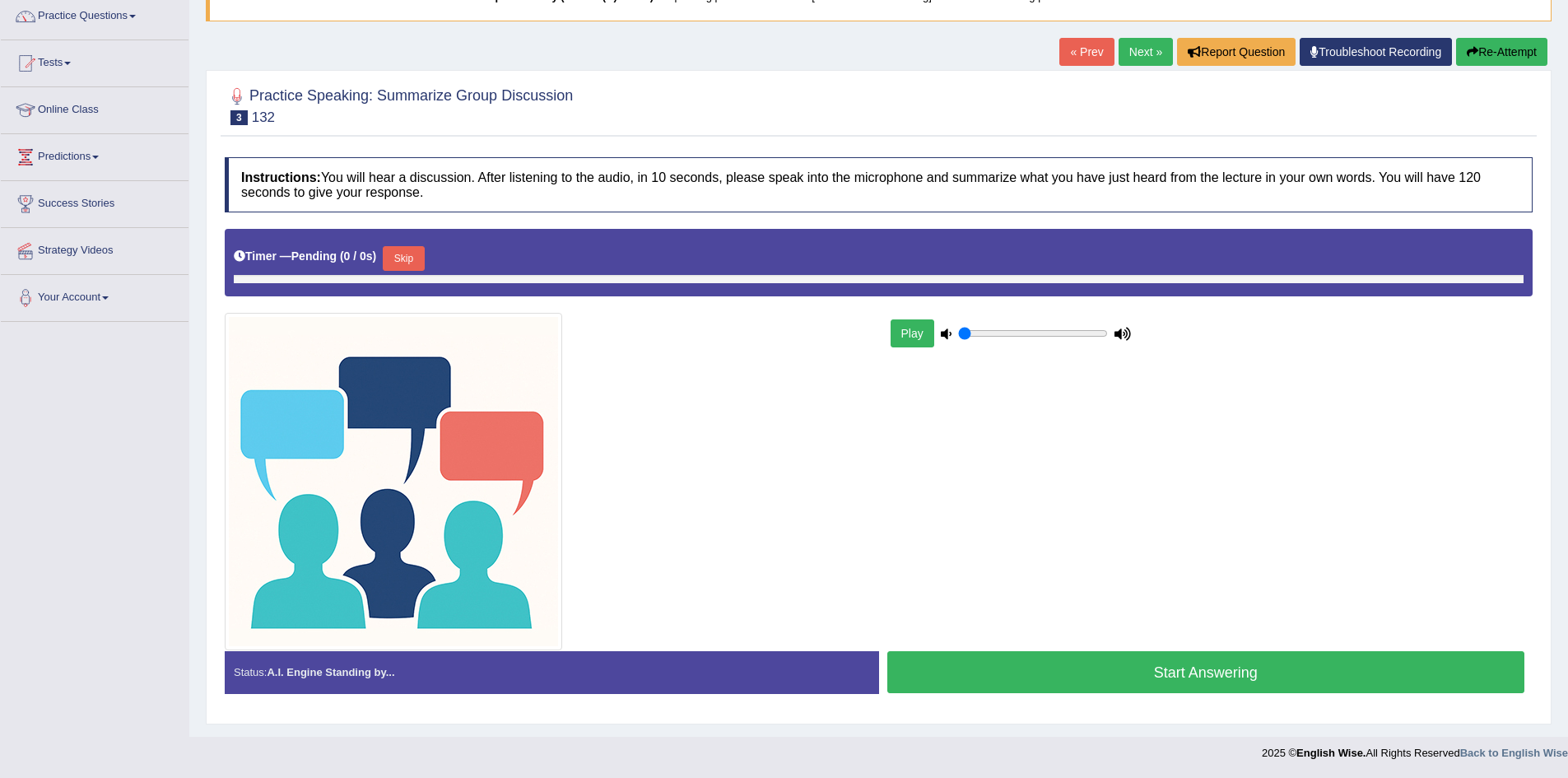
click at [1159, 667] on button "Start Answering" at bounding box center [1206, 672] width 638 height 42
click at [1078, 675] on button "Start Answering" at bounding box center [1206, 672] width 638 height 42
click at [410, 260] on button "Skip" at bounding box center [403, 258] width 41 height 24
click at [403, 265] on button "Skip" at bounding box center [403, 258] width 41 height 24
click at [1206, 684] on button "Start Answering" at bounding box center [1206, 672] width 638 height 42
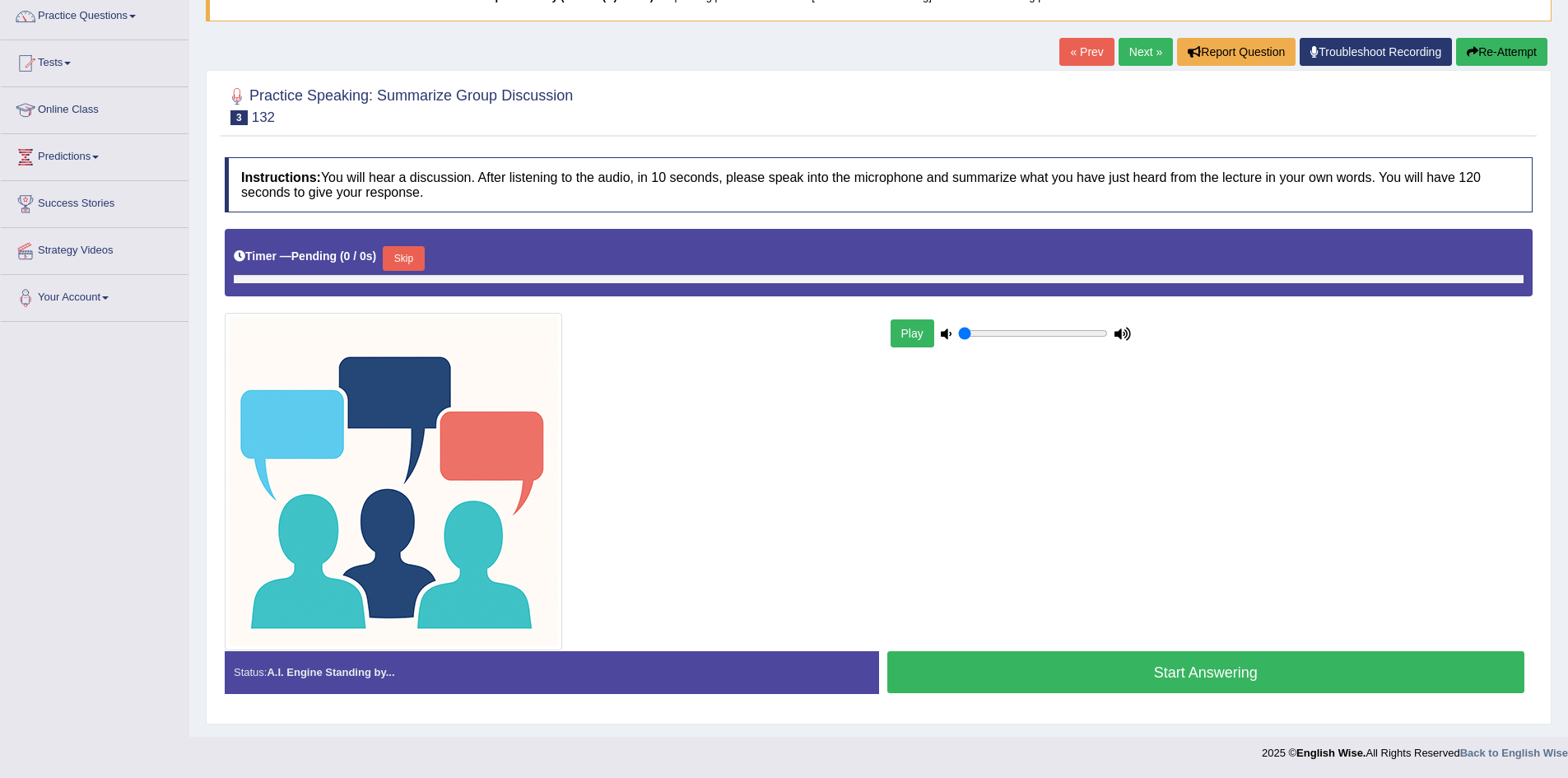
click at [1215, 634] on div "Play" at bounding box center [879, 439] width 1325 height 422
click at [1189, 665] on button "Start Answering" at bounding box center [1206, 672] width 638 height 42
click at [1202, 662] on button "Start Answering" at bounding box center [1206, 672] width 638 height 42
click at [1119, 715] on div "Practice Speaking: Summarize Group Discussion 3 132 Instructions: You will hear…" at bounding box center [879, 397] width 1346 height 654
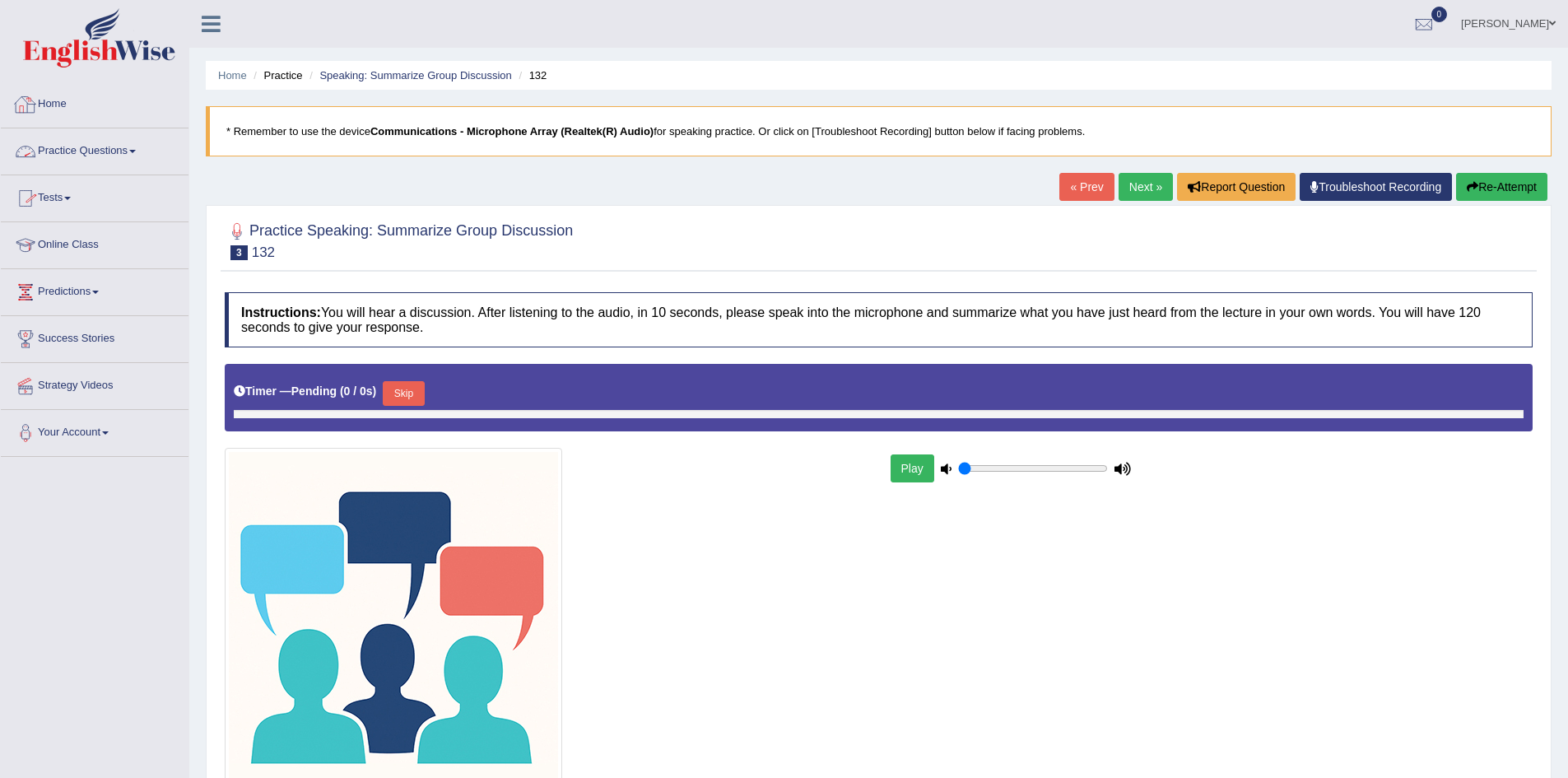
click at [95, 144] on link "Practice Questions" at bounding box center [95, 149] width 188 height 41
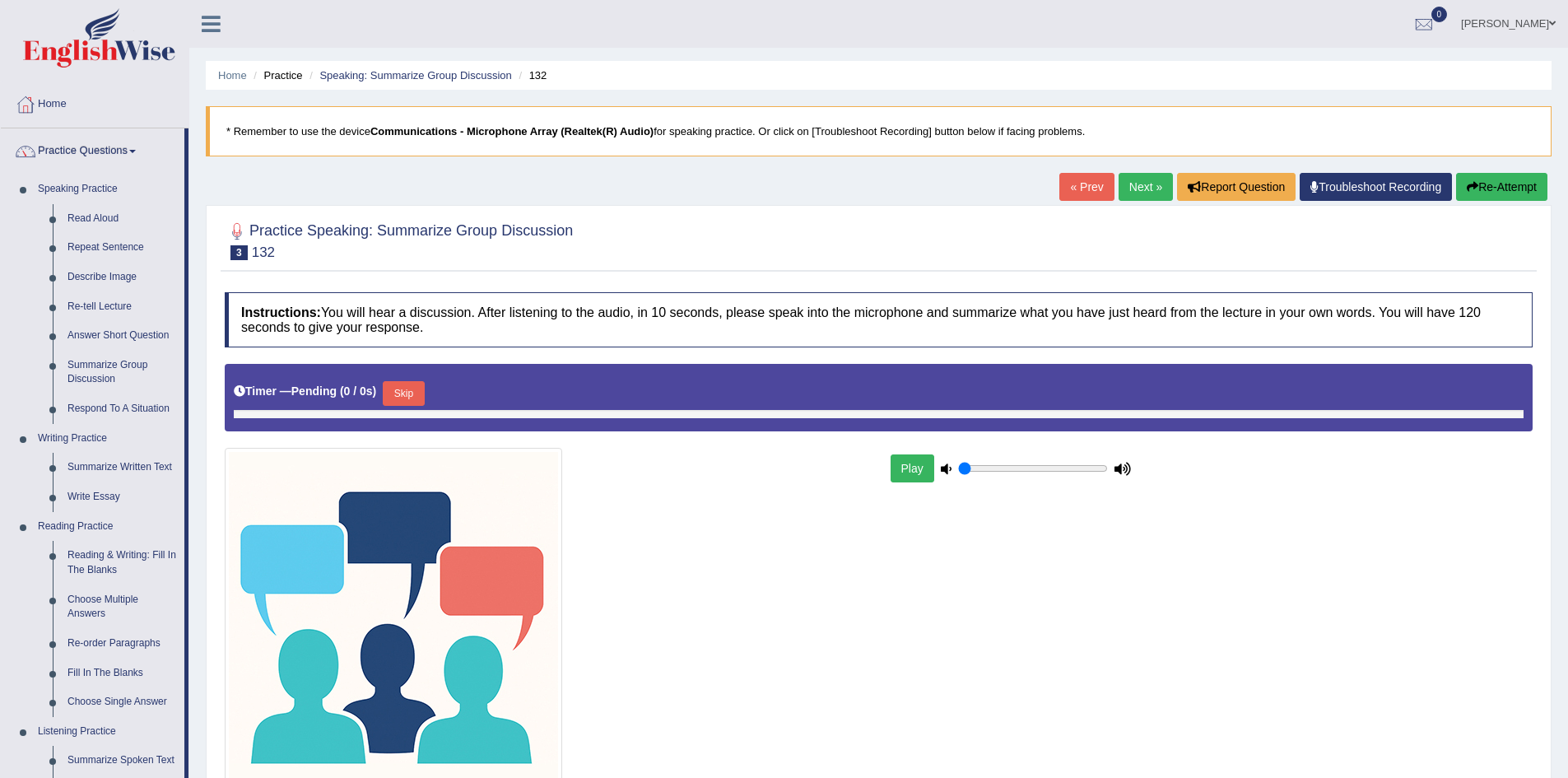
click at [389, 382] on button "Skip" at bounding box center [403, 393] width 41 height 24
click at [396, 393] on button "Skip" at bounding box center [403, 393] width 41 height 24
click at [408, 395] on button "Skip" at bounding box center [403, 393] width 41 height 24
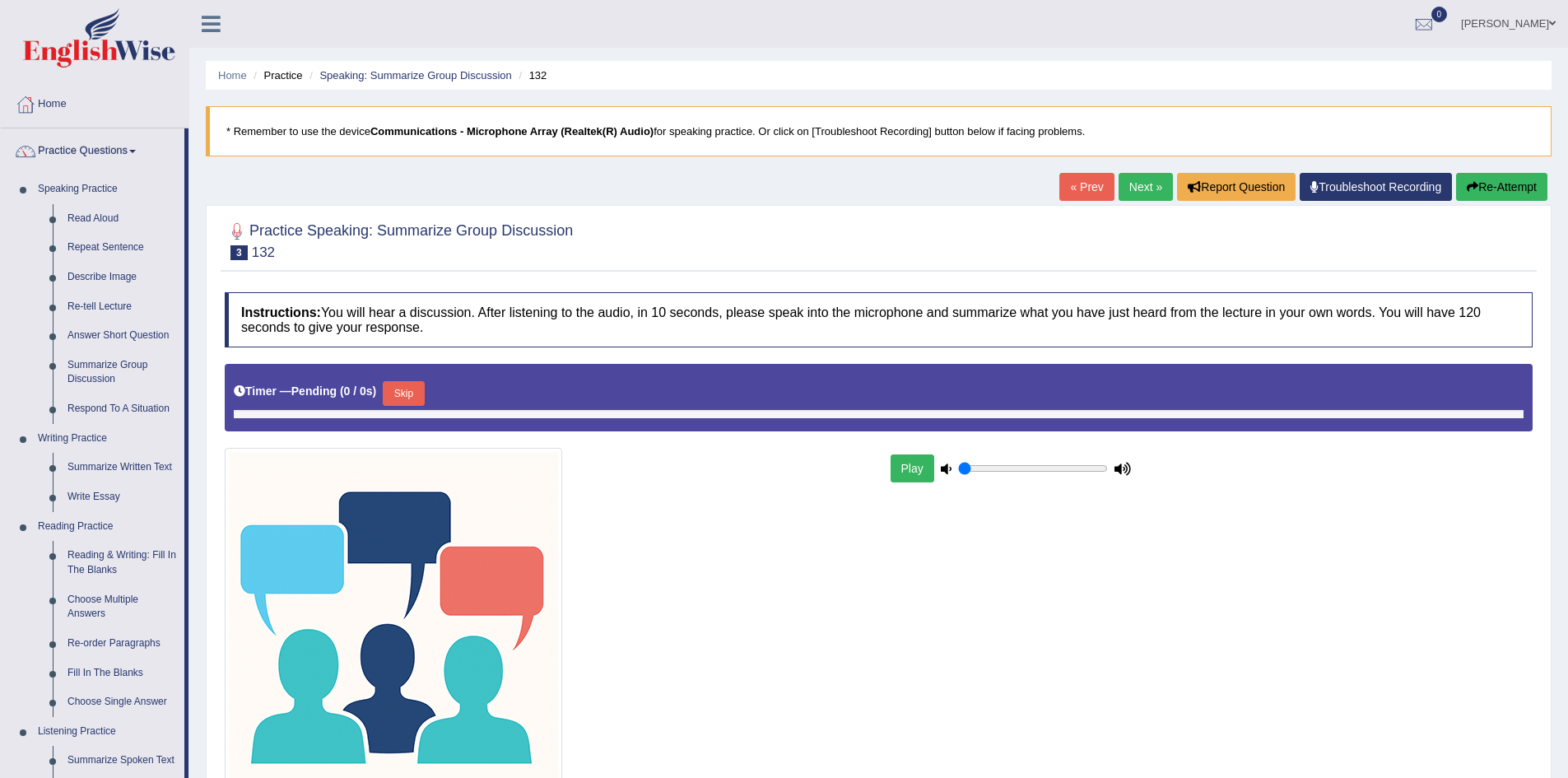
click at [408, 395] on button "Skip" at bounding box center [403, 393] width 41 height 24
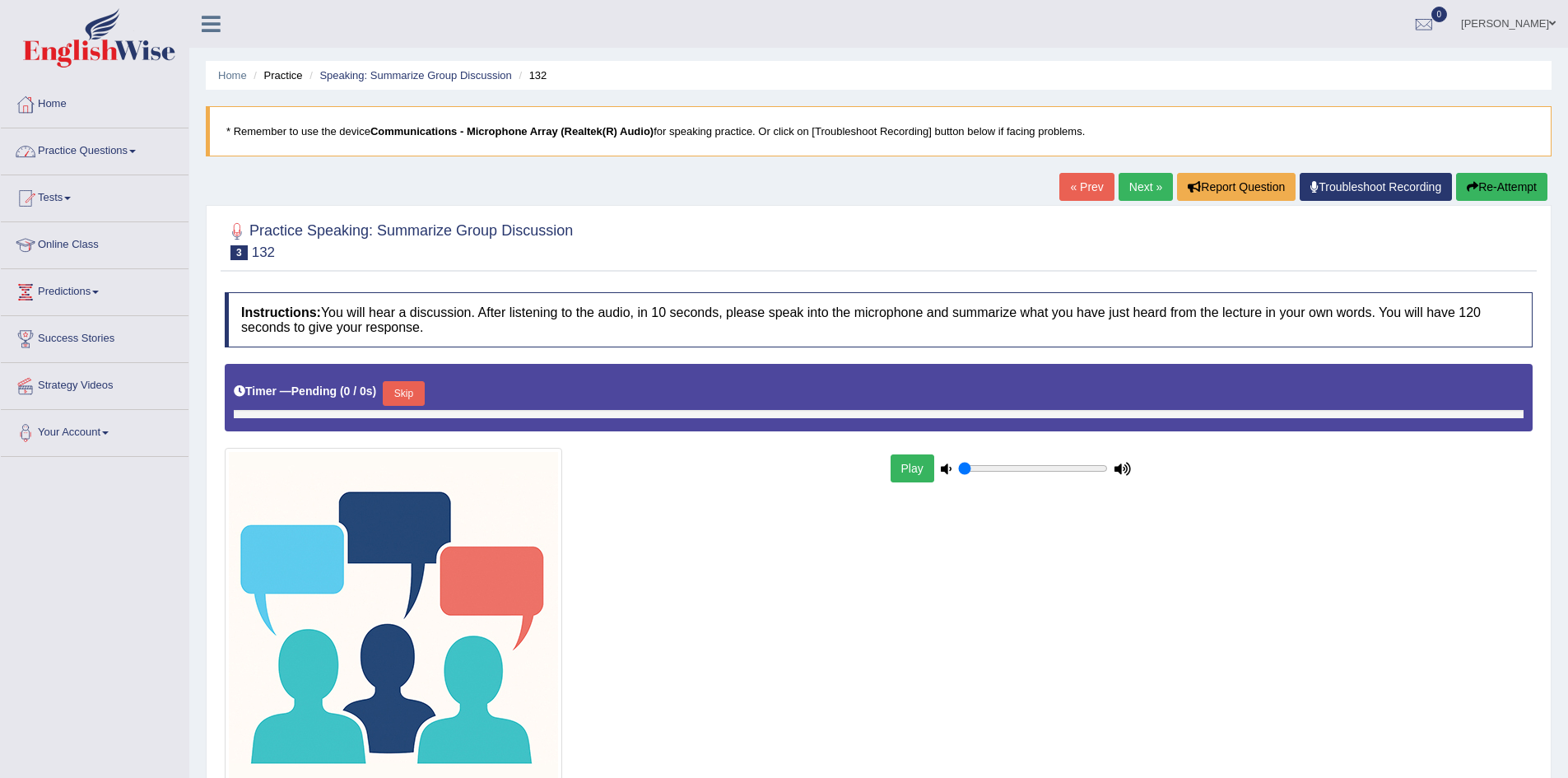
click at [124, 151] on link "Practice Questions" at bounding box center [95, 149] width 188 height 41
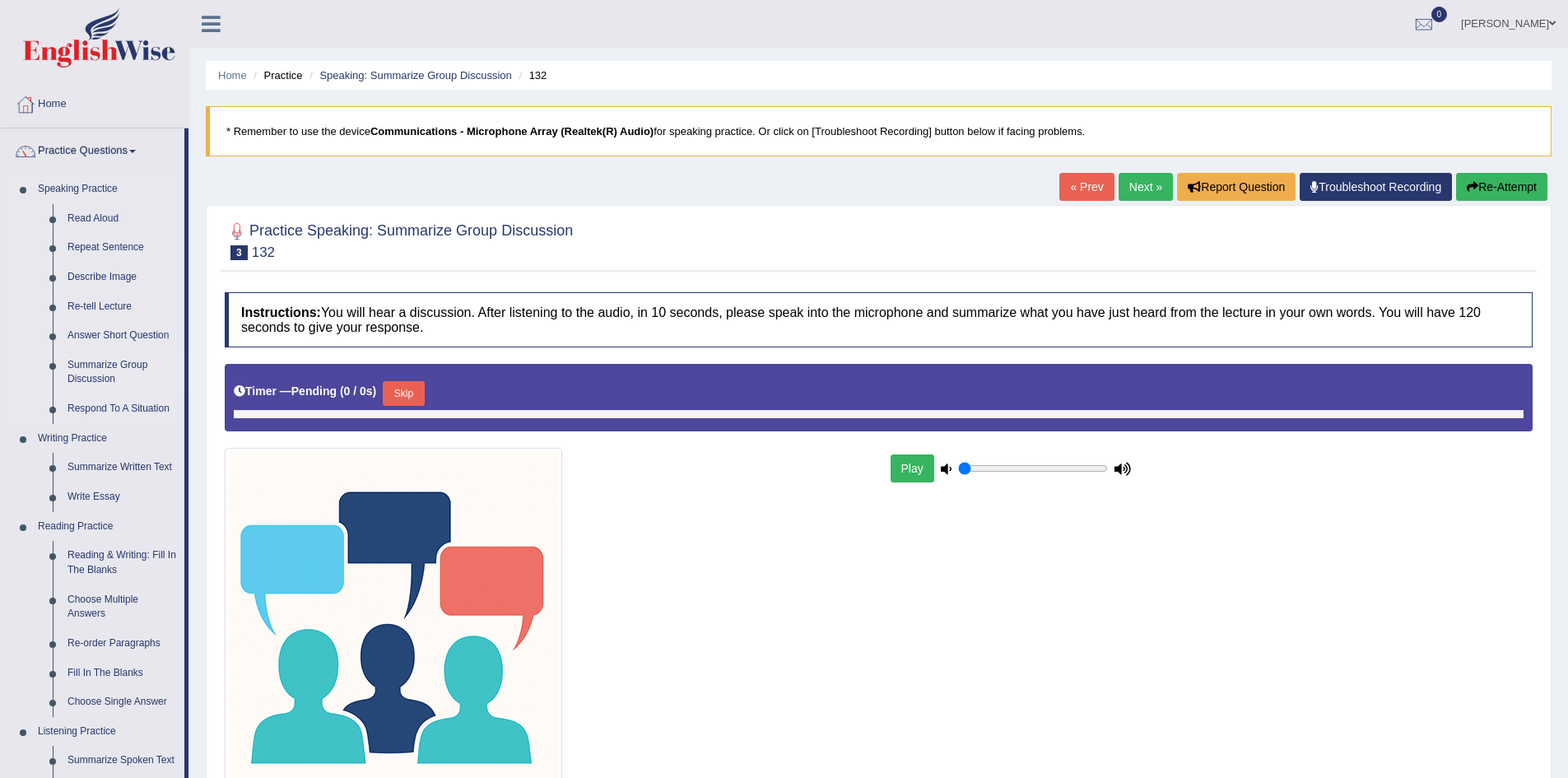
click at [107, 371] on link "Summarize Group Discussion" at bounding box center [122, 373] width 124 height 44
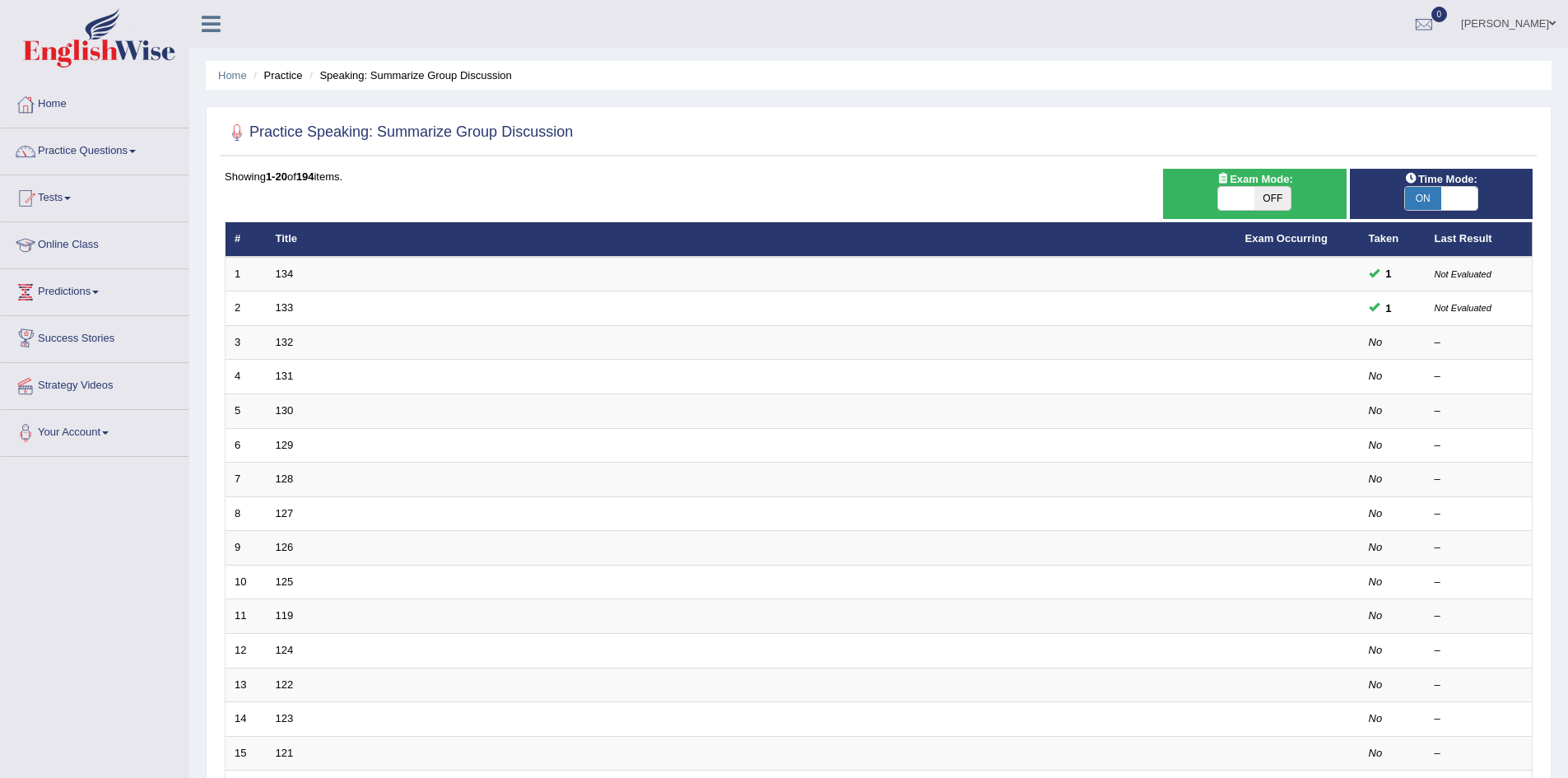
click at [1269, 201] on span "OFF" at bounding box center [1272, 198] width 36 height 23
checkbox input "true"
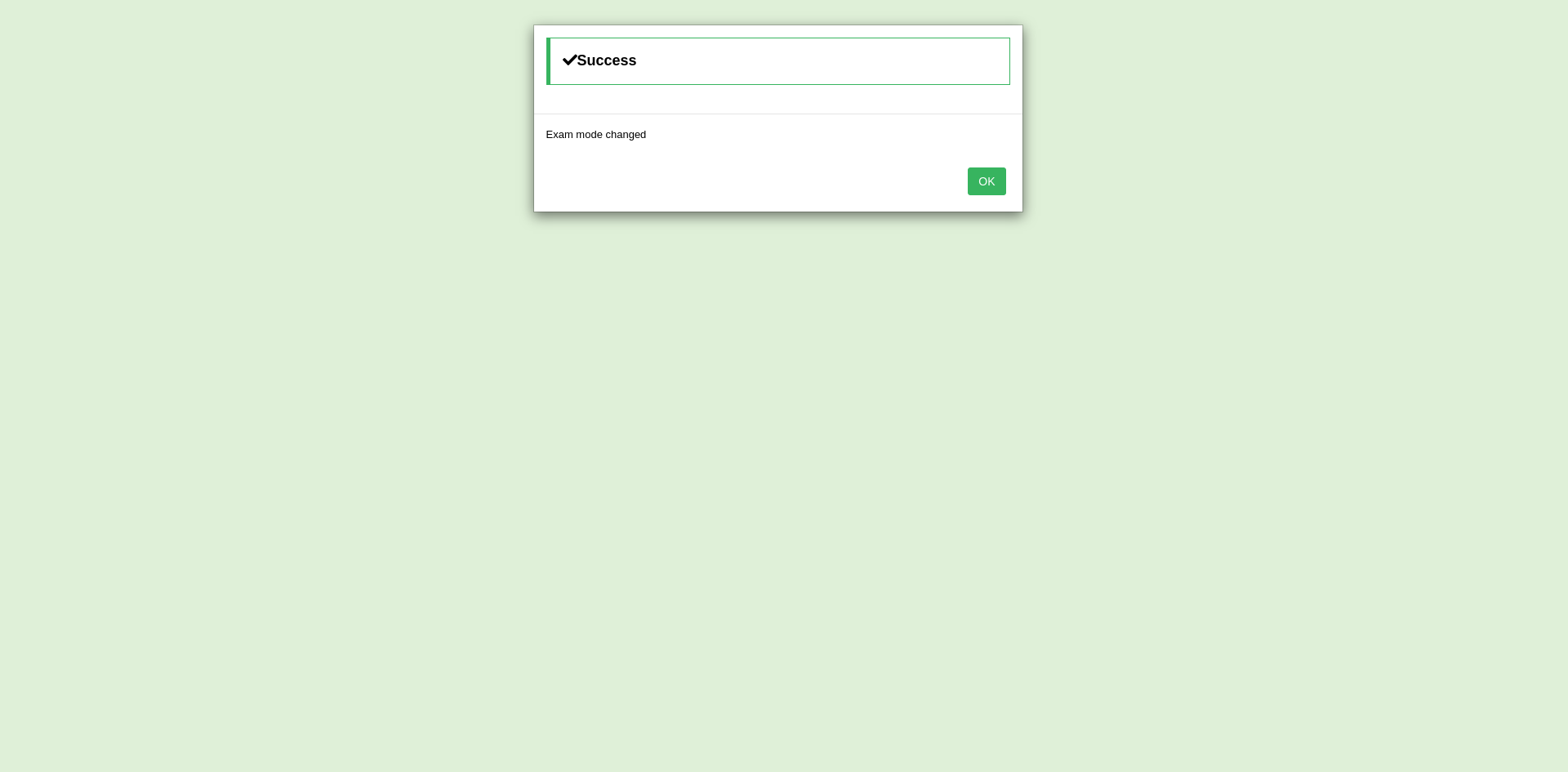
click at [981, 179] on button "OK" at bounding box center [986, 181] width 38 height 28
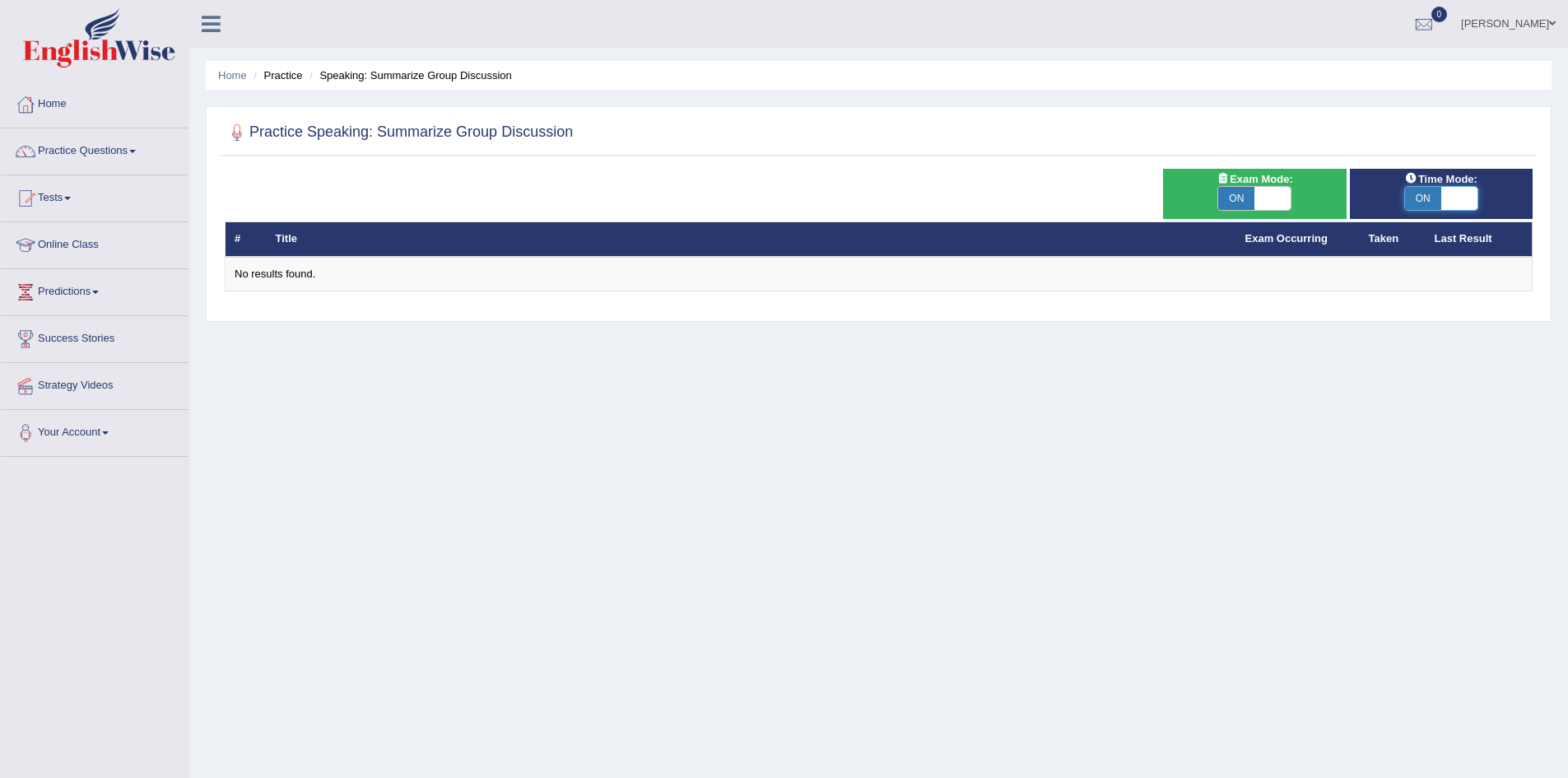
click at [1462, 198] on span at bounding box center [1459, 198] width 36 height 23
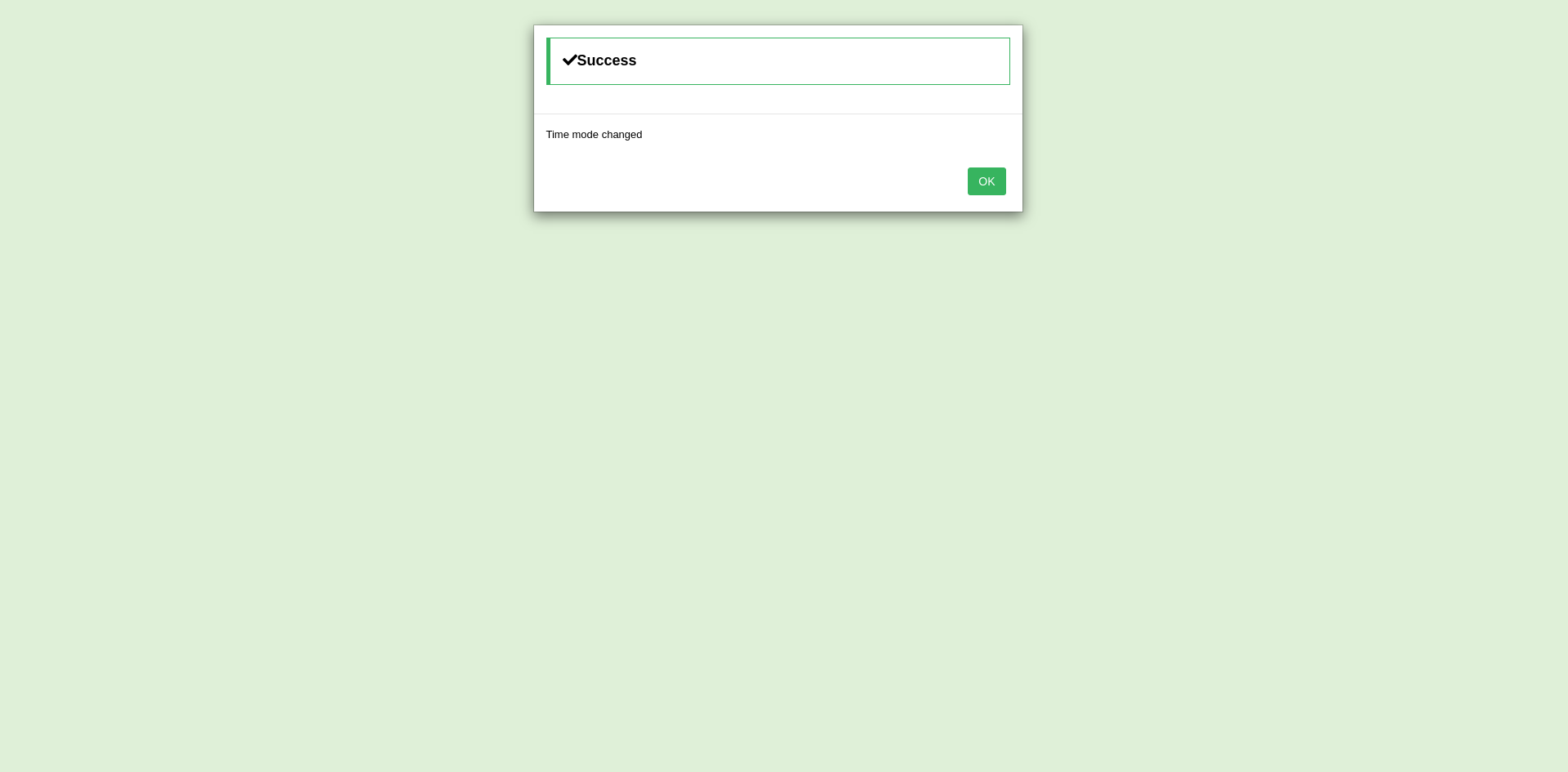
click at [994, 174] on button "OK" at bounding box center [986, 181] width 38 height 28
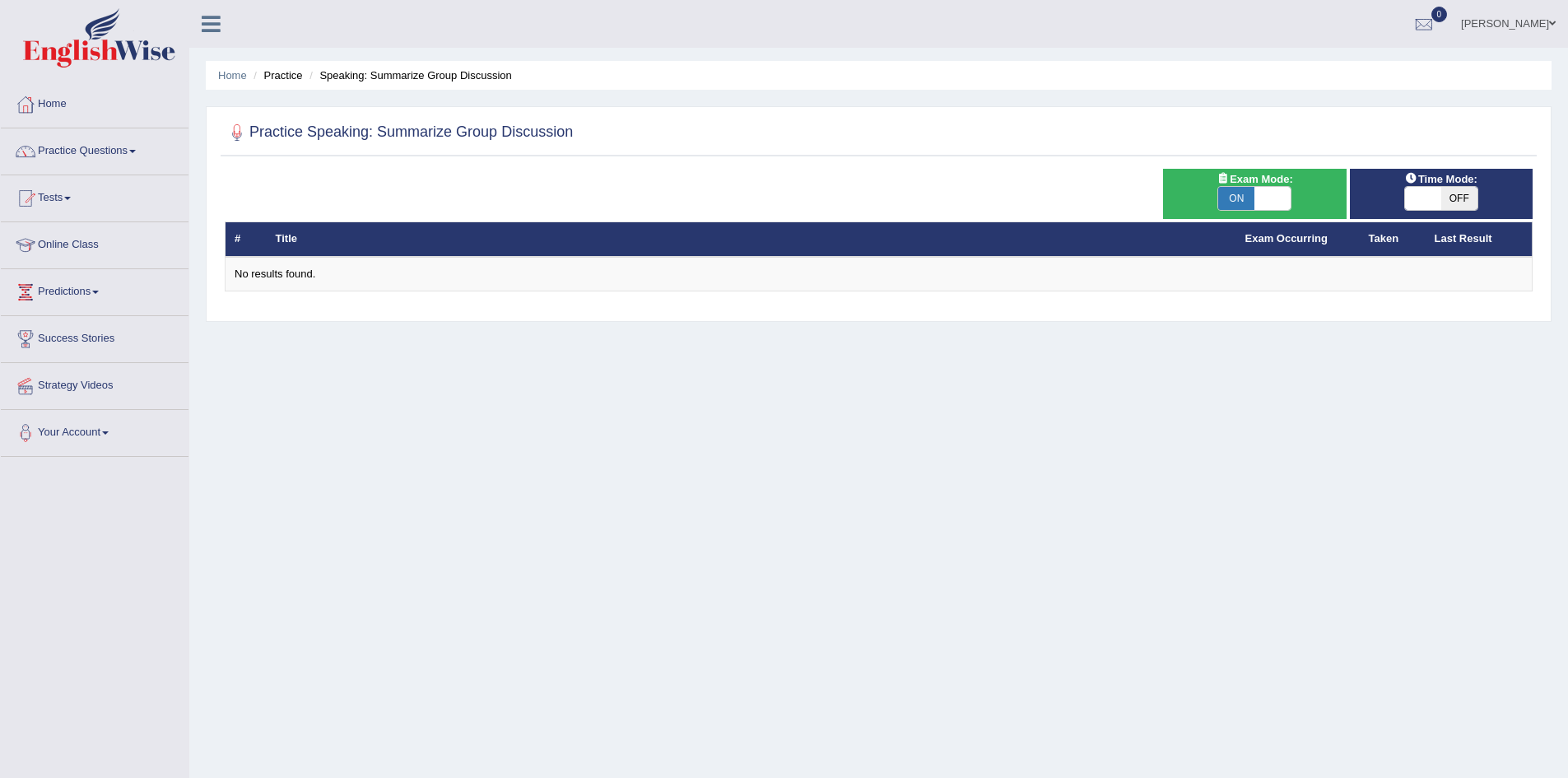
click at [1450, 197] on span "OFF" at bounding box center [1459, 198] width 36 height 23
checkbox input "true"
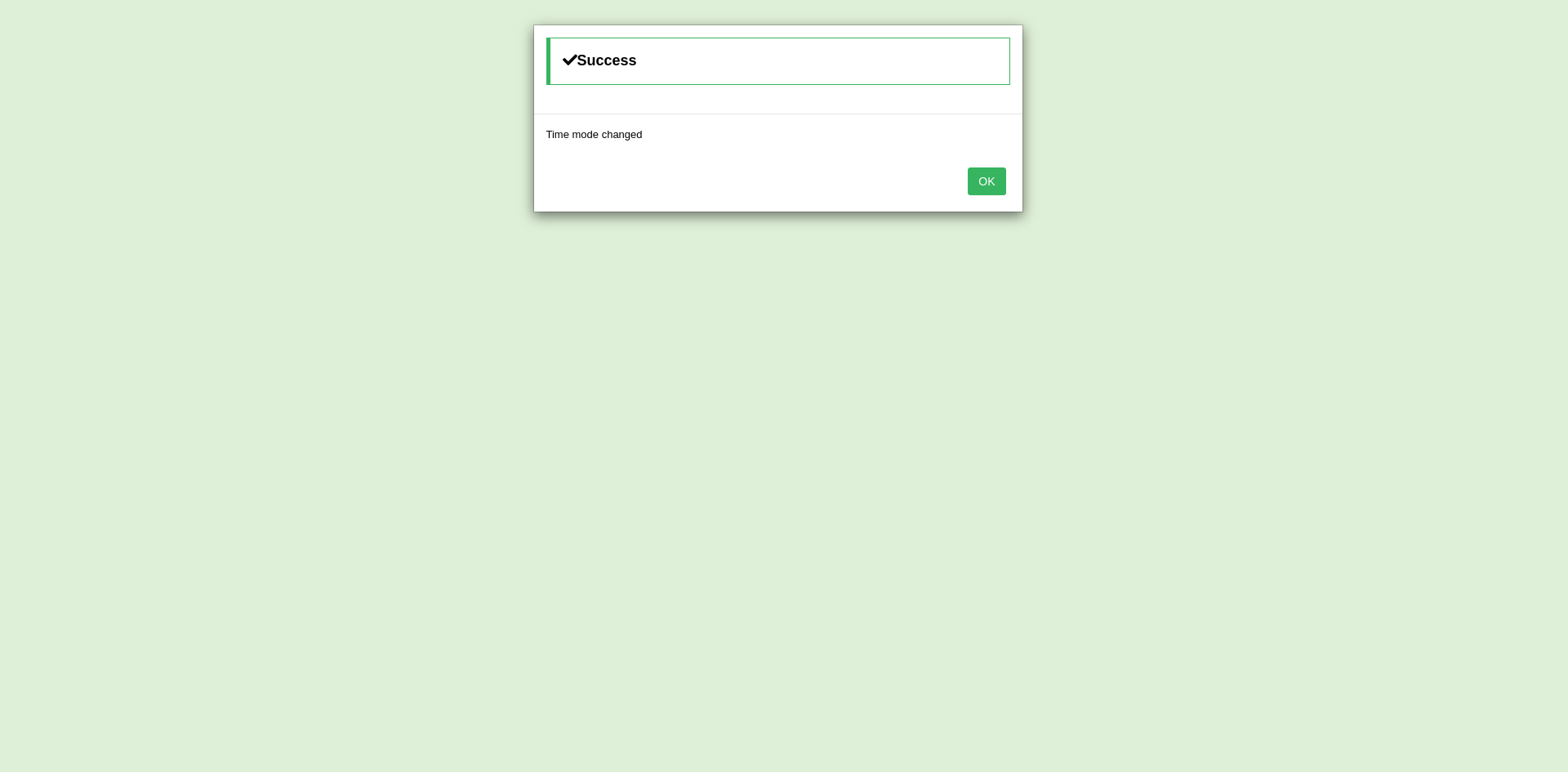
click at [993, 184] on button "OK" at bounding box center [986, 181] width 38 height 28
